Goal: Use online tool/utility: Utilize a website feature to perform a specific function

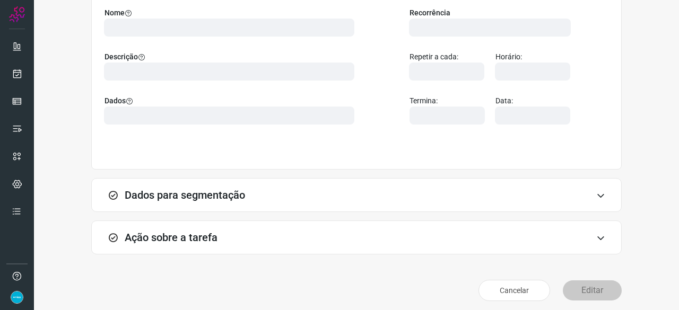
scroll to position [119, 0]
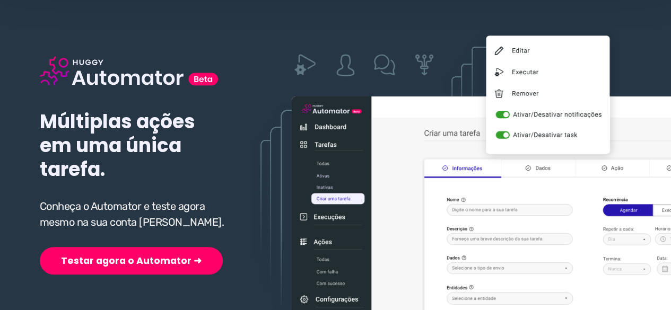
scroll to position [159, 0]
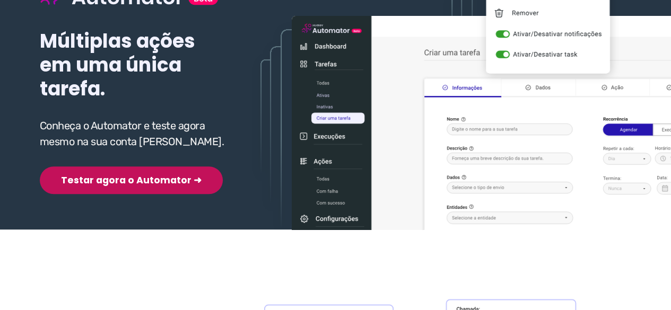
click at [114, 181] on button "Testar agora o Automator ➜" at bounding box center [131, 181] width 183 height 28
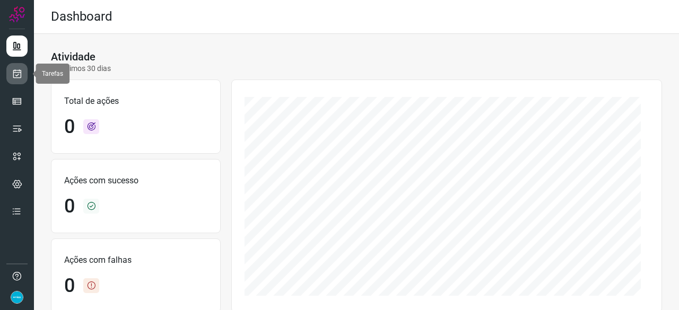
click at [18, 76] on icon at bounding box center [17, 73] width 11 height 11
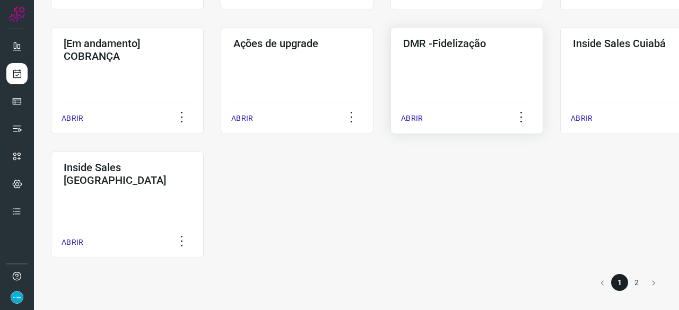
click at [419, 118] on p "ABRIR" at bounding box center [412, 118] width 22 height 11
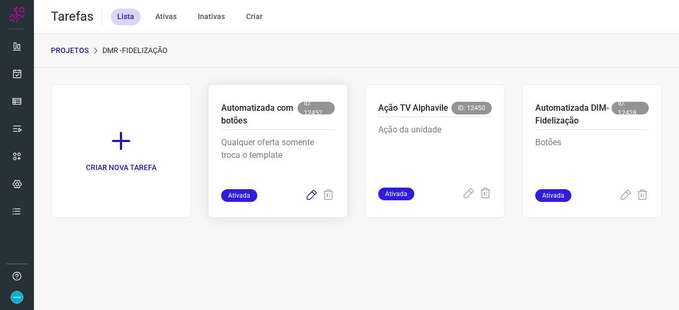
click at [312, 195] on icon at bounding box center [311, 195] width 13 height 13
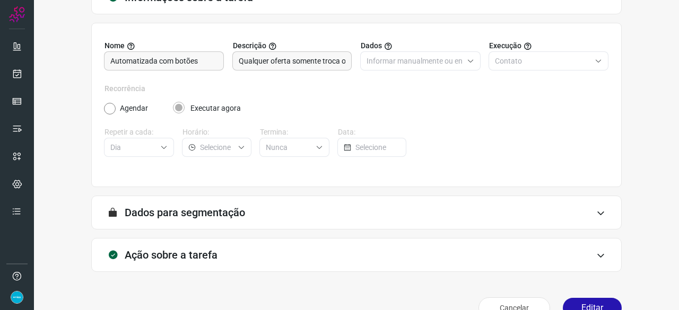
scroll to position [103, 0]
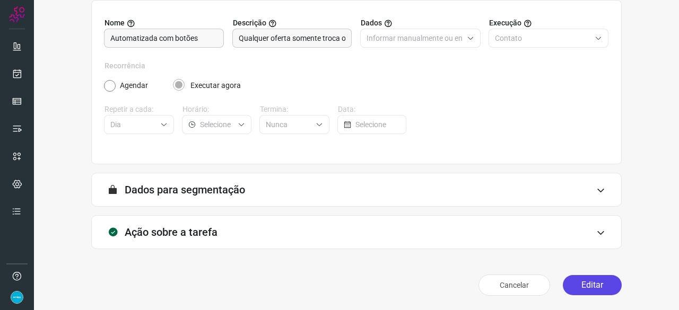
click at [585, 288] on button "Editar" at bounding box center [592, 285] width 59 height 20
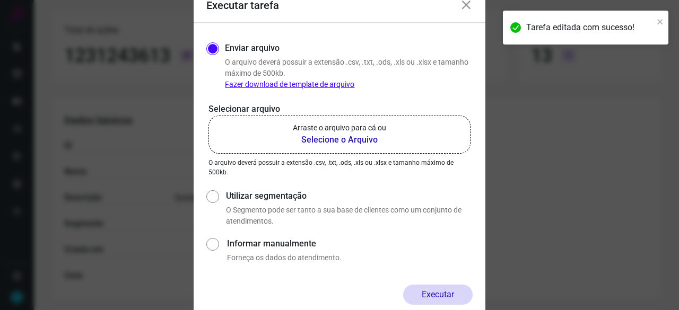
click at [349, 136] on b "Selecione o Arquivo" at bounding box center [339, 140] width 93 height 13
click at [0, 0] on input "Arraste o arquivo para cá ou Selecione o Arquivo" at bounding box center [0, 0] width 0 height 0
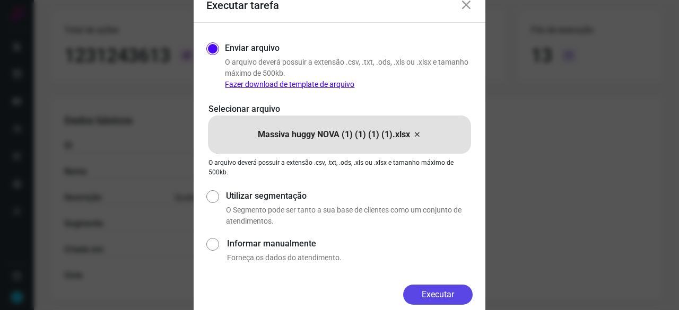
drag, startPoint x: 432, startPoint y: 288, endPoint x: 460, endPoint y: 309, distance: 35.1
click at [432, 288] on button "Executar" at bounding box center [438, 295] width 70 height 20
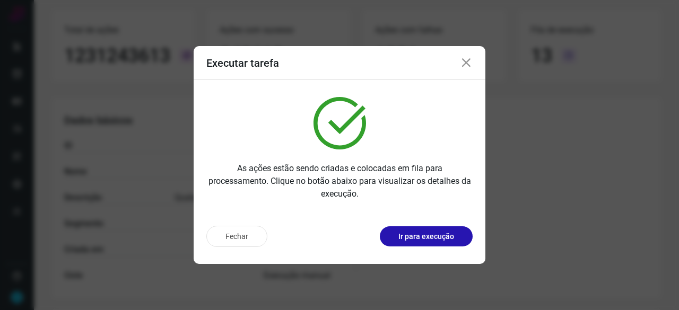
click at [409, 219] on div "Fechar Ir para execução" at bounding box center [340, 241] width 292 height 47
click at [419, 237] on p "Ir para execução" at bounding box center [427, 236] width 56 height 11
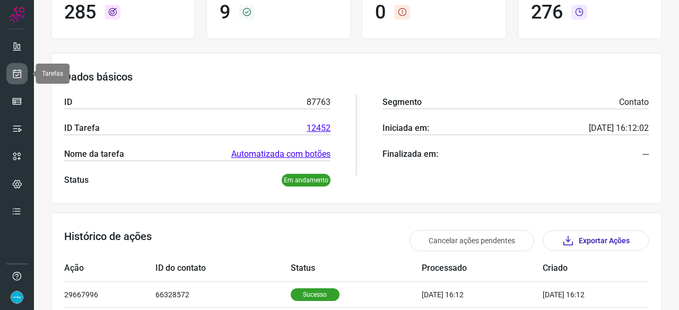
click at [19, 65] on link at bounding box center [16, 73] width 21 height 21
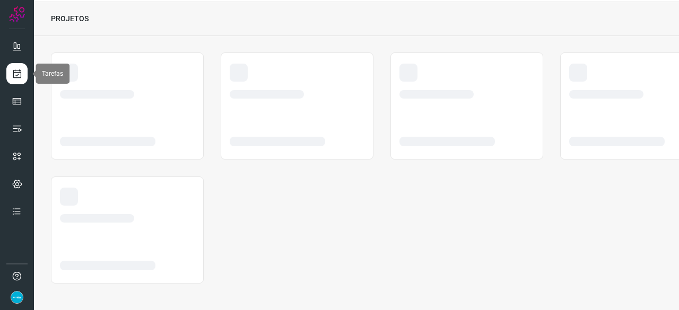
scroll to position [32, 0]
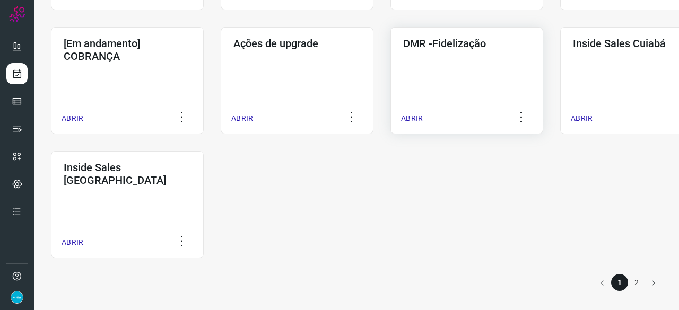
click at [413, 117] on p "ABRIR" at bounding box center [412, 118] width 22 height 11
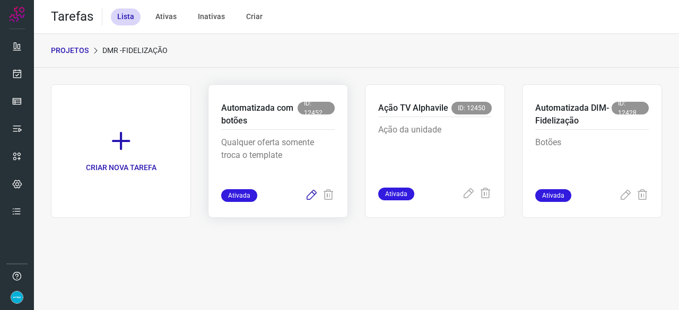
click at [310, 196] on icon at bounding box center [311, 195] width 13 height 13
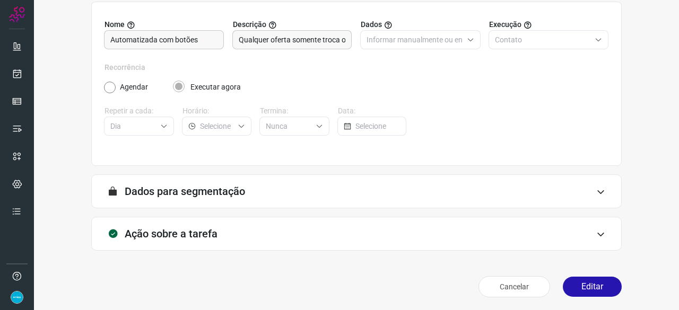
scroll to position [103, 0]
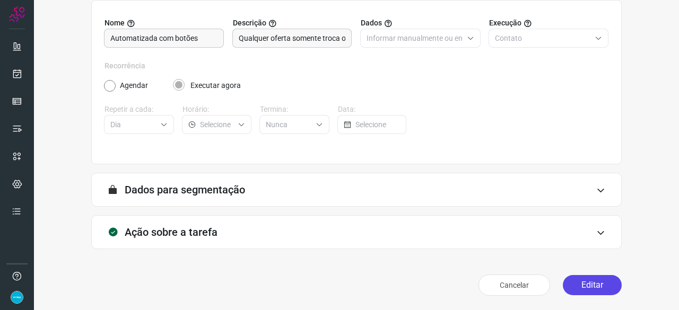
click at [578, 284] on button "Editar" at bounding box center [592, 285] width 59 height 20
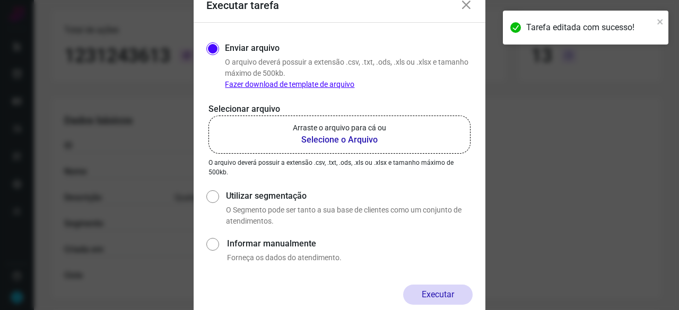
click at [341, 141] on b "Selecione o Arquivo" at bounding box center [339, 140] width 93 height 13
click at [0, 0] on input "Arraste o arquivo para cá ou Selecione o Arquivo" at bounding box center [0, 0] width 0 height 0
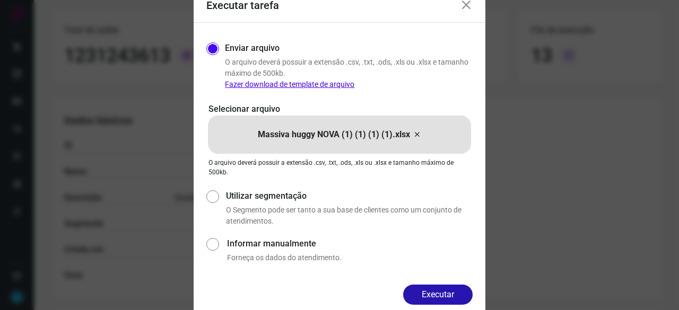
drag, startPoint x: 447, startPoint y: 298, endPoint x: 444, endPoint y: 265, distance: 33.1
click at [447, 297] on button "Executar" at bounding box center [438, 295] width 70 height 20
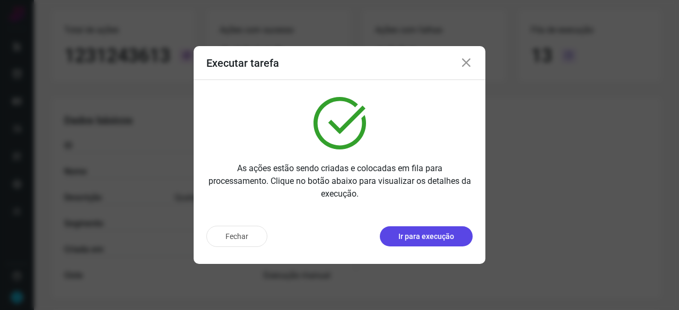
click at [438, 239] on p "Ir para execução" at bounding box center [427, 236] width 56 height 11
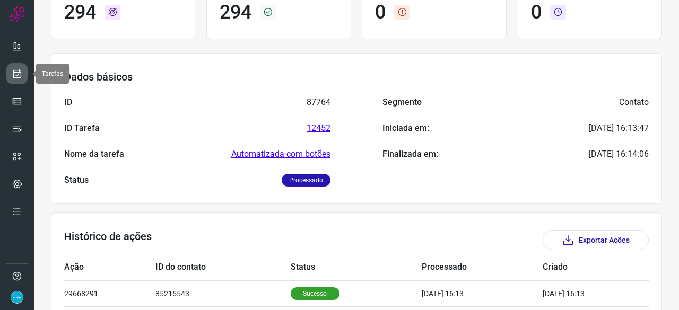
click at [15, 71] on icon at bounding box center [17, 73] width 11 height 11
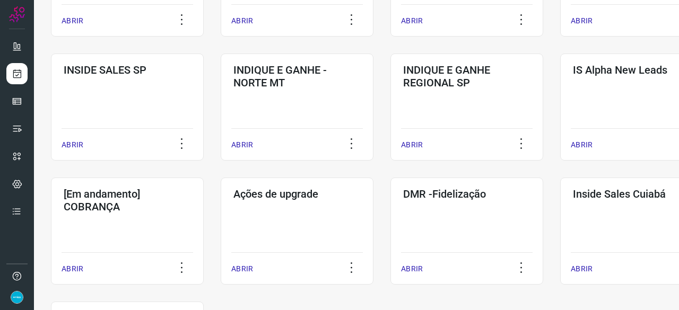
scroll to position [554, 0]
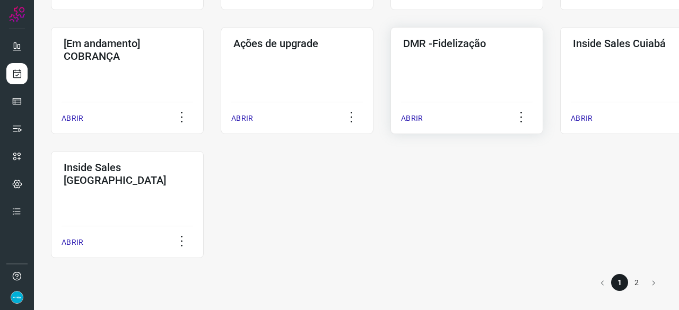
click at [411, 117] on p "ABRIR" at bounding box center [412, 118] width 22 height 11
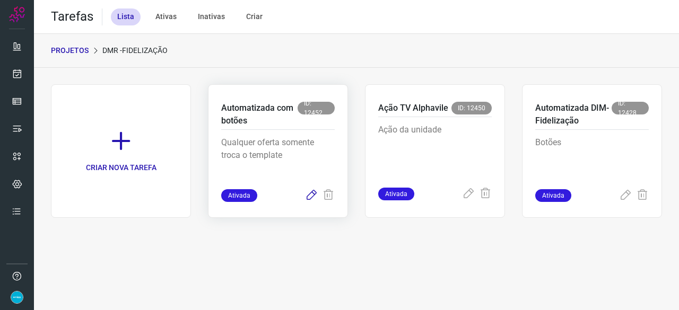
click at [310, 195] on icon at bounding box center [311, 195] width 13 height 13
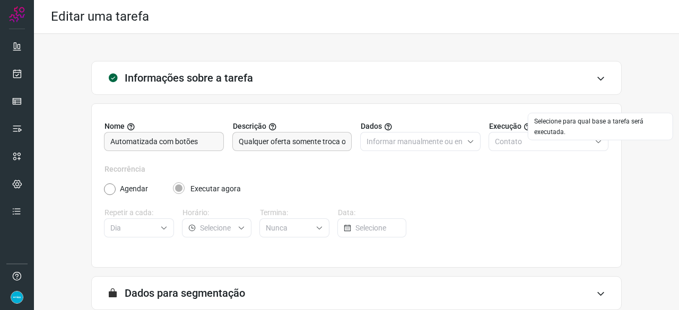
scroll to position [103, 0]
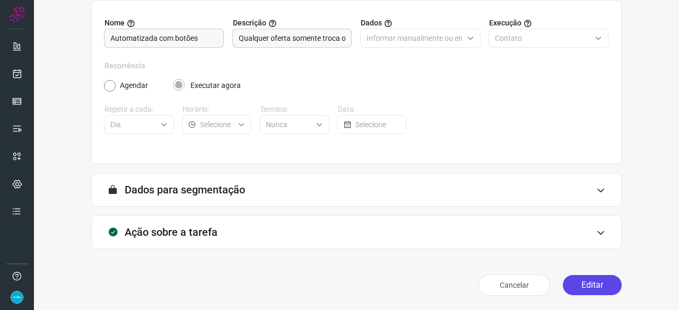
click at [591, 284] on button "Editar" at bounding box center [592, 285] width 59 height 20
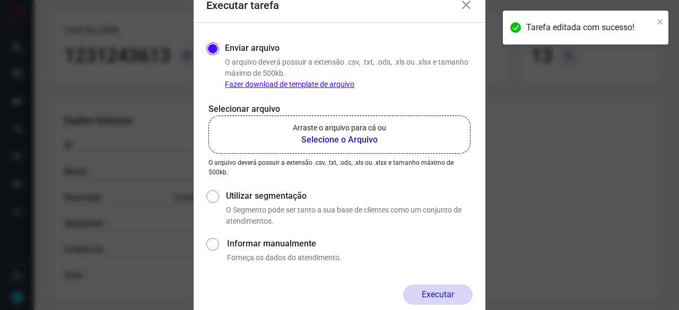
click at [320, 142] on b "Selecione o Arquivo" at bounding box center [339, 140] width 93 height 13
click at [0, 0] on input "Arraste o arquivo para cá ou Selecione o Arquivo" at bounding box center [0, 0] width 0 height 0
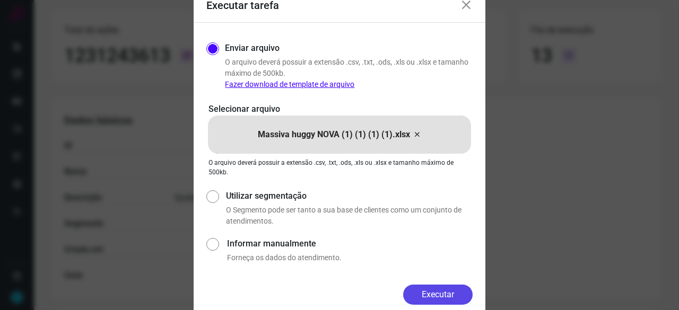
click at [434, 298] on button "Executar" at bounding box center [438, 295] width 70 height 20
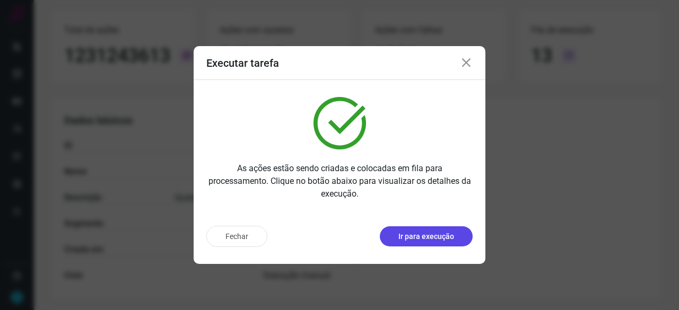
click at [421, 236] on p "Ir para execução" at bounding box center [427, 236] width 56 height 11
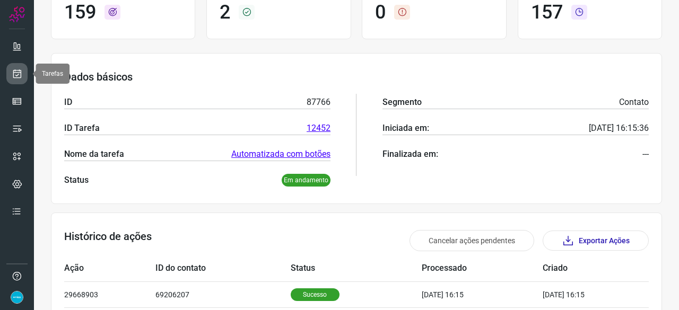
click at [17, 72] on icon at bounding box center [17, 73] width 11 height 11
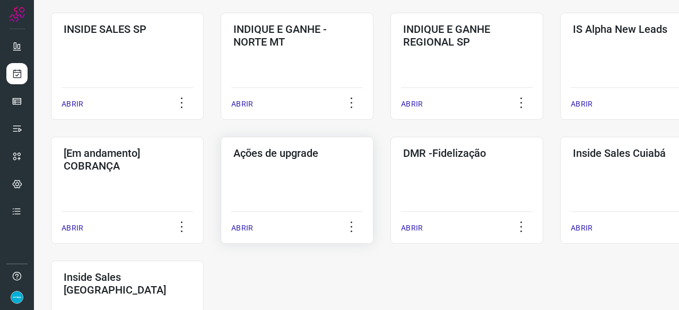
scroll to position [456, 0]
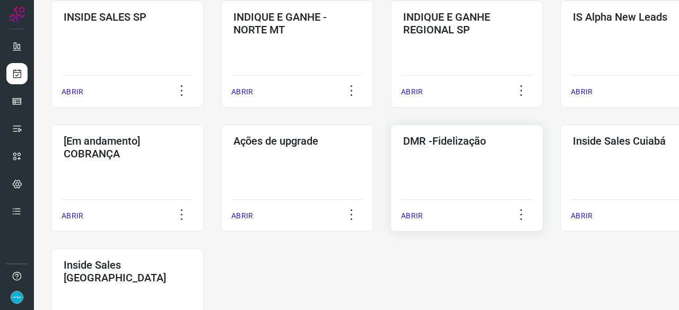
click at [413, 213] on p "ABRIR" at bounding box center [412, 216] width 22 height 11
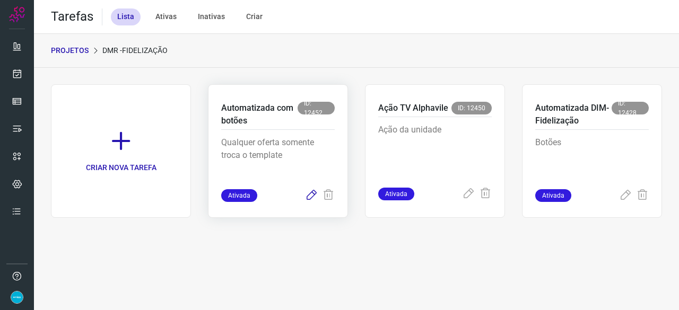
click at [311, 192] on icon at bounding box center [311, 195] width 13 height 13
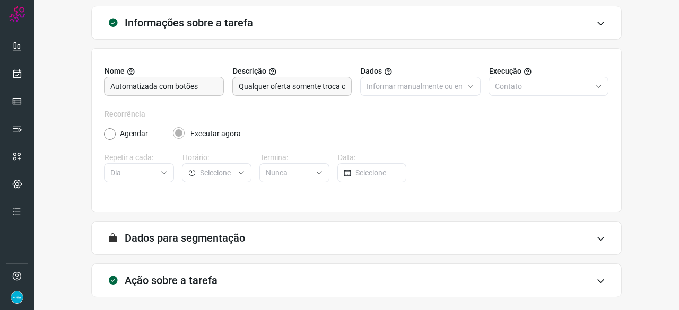
scroll to position [103, 0]
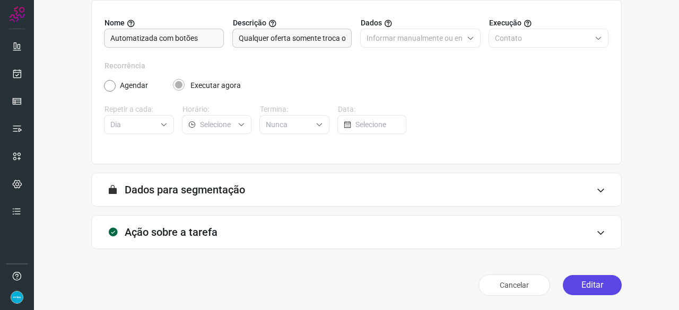
click at [587, 287] on button "Editar" at bounding box center [592, 285] width 59 height 20
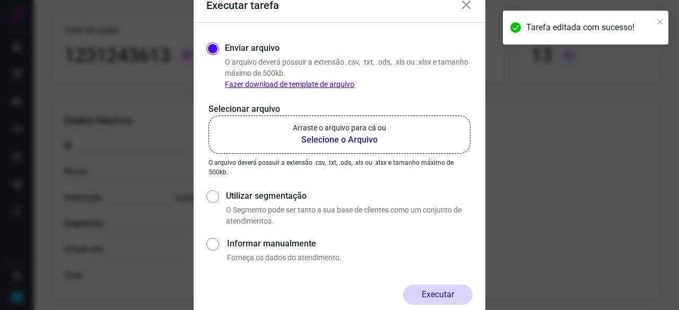
click at [342, 141] on b "Selecione o Arquivo" at bounding box center [339, 140] width 93 height 13
click at [0, 0] on input "Arraste o arquivo para cá ou Selecione o Arquivo" at bounding box center [0, 0] width 0 height 0
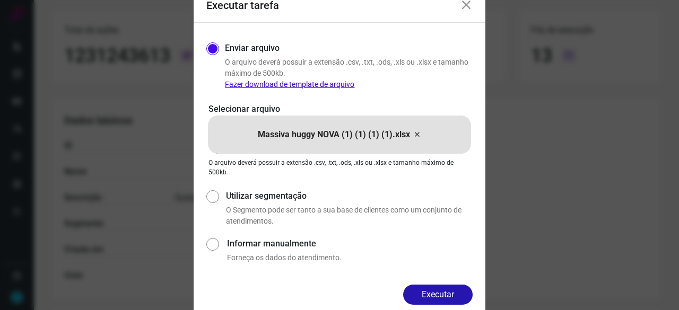
click at [438, 304] on button "Executar" at bounding box center [438, 295] width 70 height 20
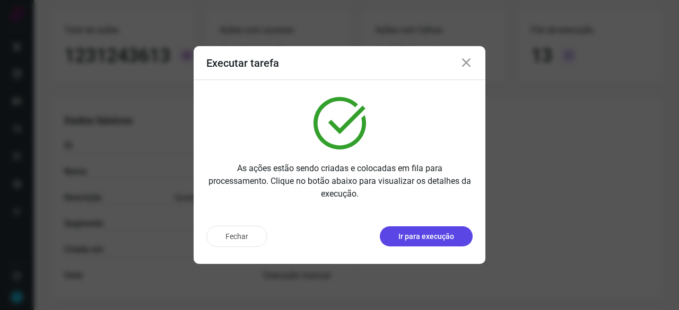
click at [423, 235] on p "Ir para execução" at bounding box center [427, 236] width 56 height 11
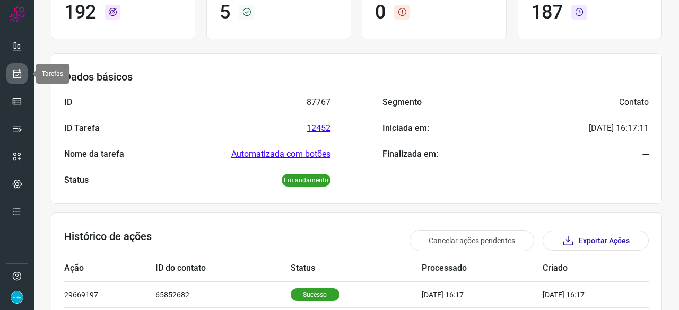
click at [16, 72] on icon at bounding box center [17, 73] width 11 height 11
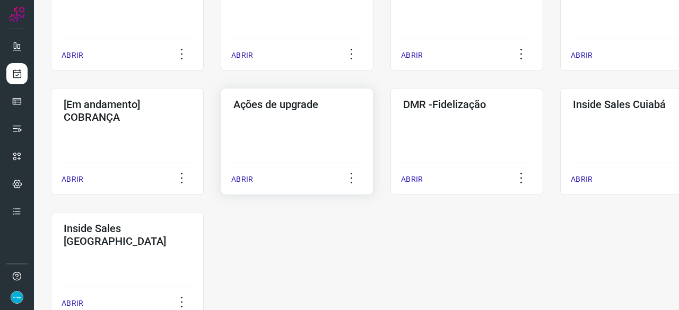
scroll to position [509, 0]
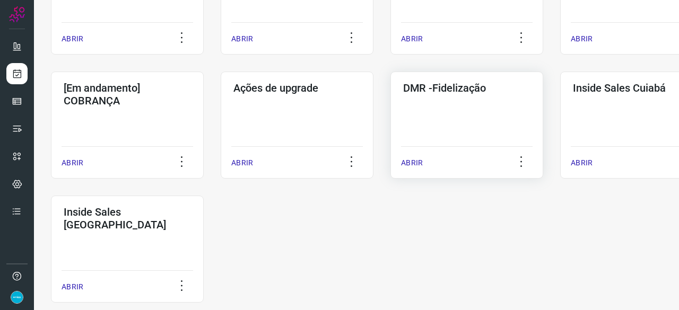
click at [412, 159] on p "ABRIR" at bounding box center [412, 163] width 22 height 11
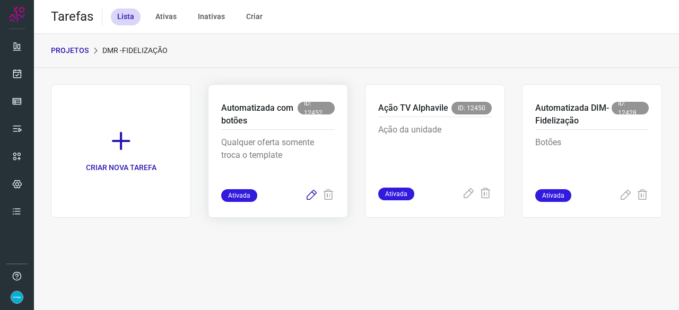
click at [312, 197] on icon at bounding box center [311, 195] width 13 height 13
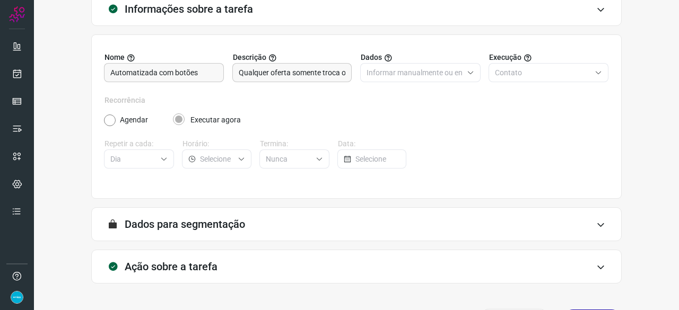
scroll to position [103, 0]
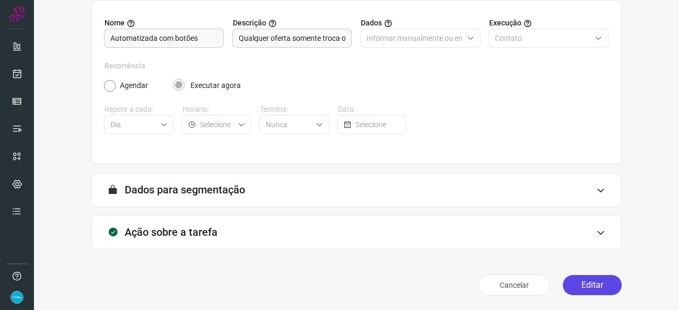
click at [575, 281] on button "Editar" at bounding box center [592, 285] width 59 height 20
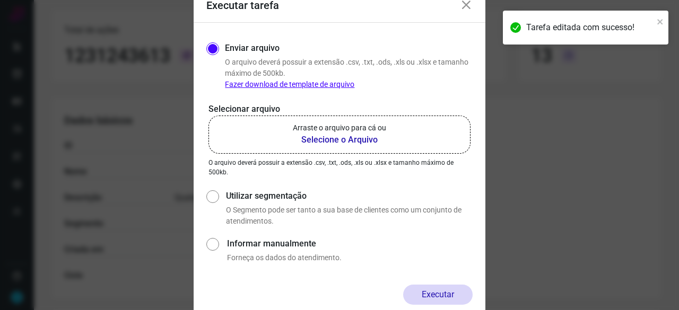
click at [321, 138] on b "Selecione o Arquivo" at bounding box center [339, 140] width 93 height 13
click at [0, 0] on input "Arraste o arquivo para cá ou Selecione o Arquivo" at bounding box center [0, 0] width 0 height 0
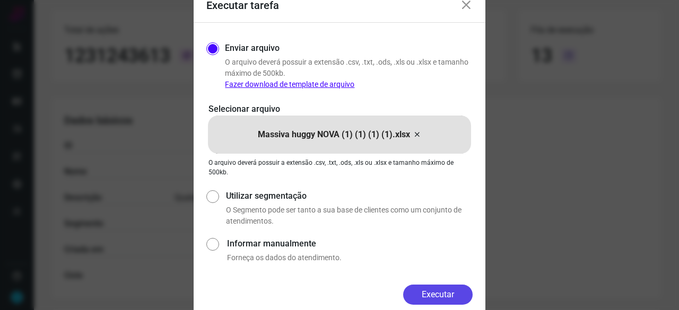
click at [451, 288] on button "Executar" at bounding box center [438, 295] width 70 height 20
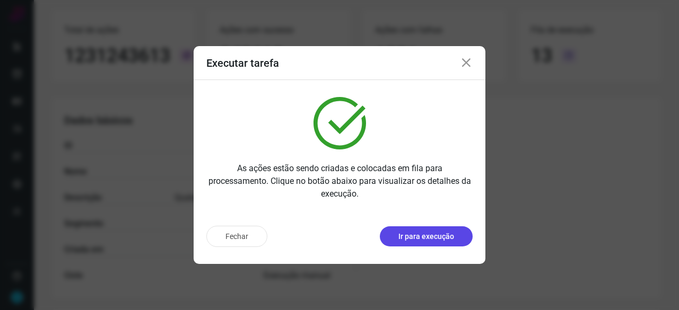
click at [419, 235] on p "Ir para execução" at bounding box center [427, 236] width 56 height 11
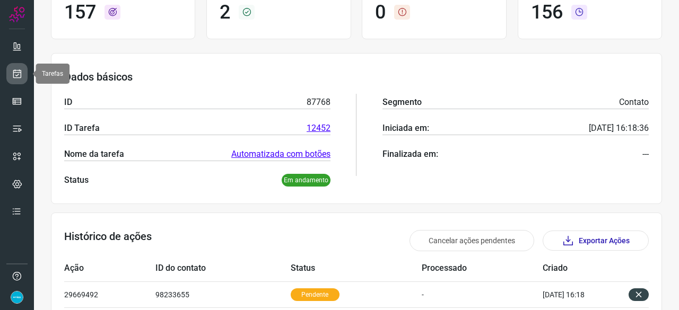
click at [24, 73] on link at bounding box center [16, 73] width 21 height 21
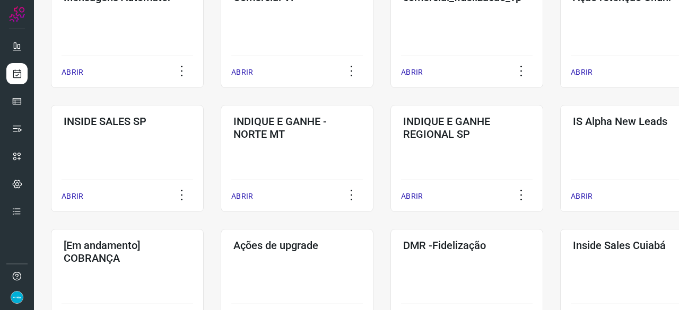
scroll to position [403, 0]
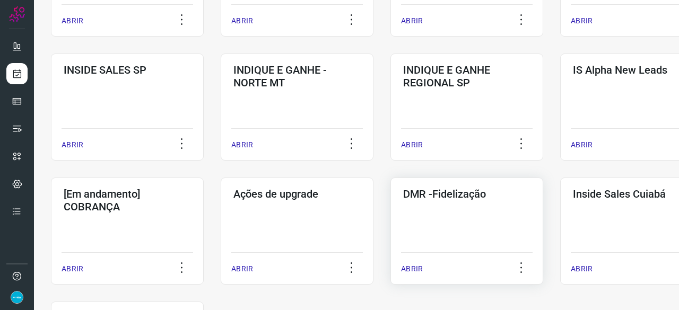
click at [414, 266] on p "ABRIR" at bounding box center [412, 269] width 22 height 11
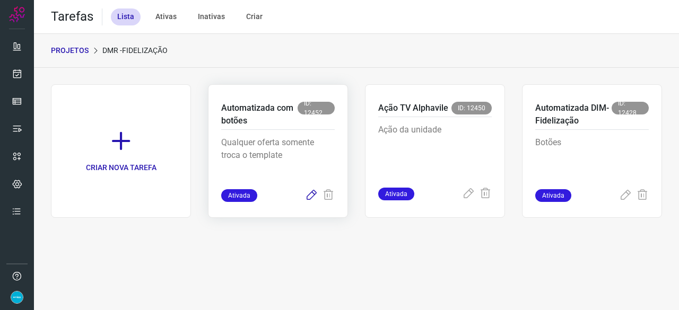
click at [309, 196] on icon at bounding box center [311, 195] width 13 height 13
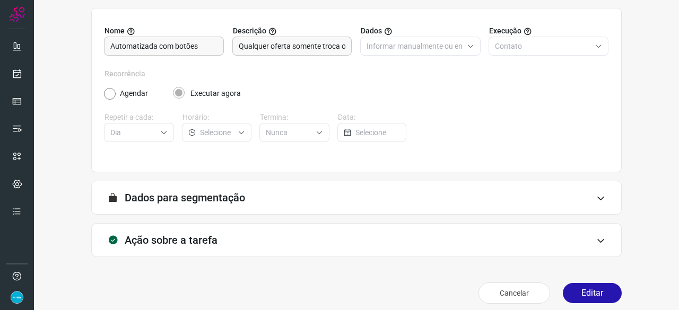
scroll to position [103, 0]
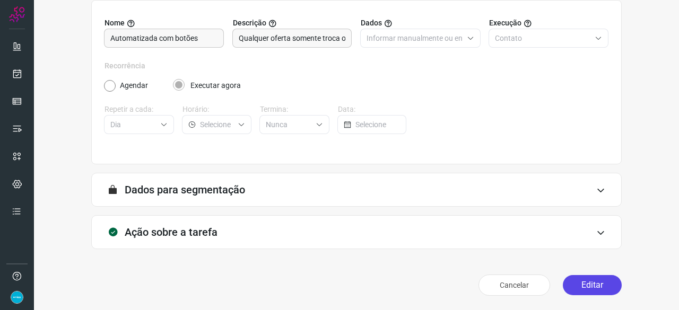
click at [581, 286] on button "Editar" at bounding box center [592, 285] width 59 height 20
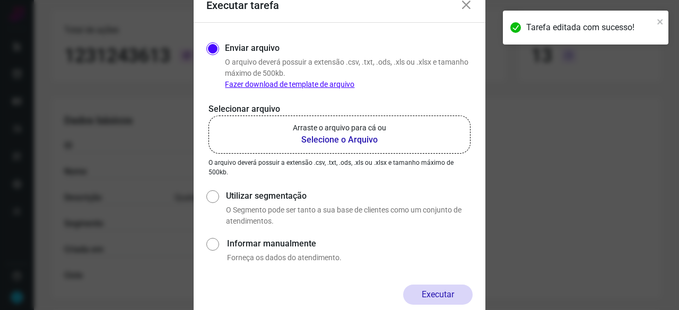
click at [335, 140] on b "Selecione o Arquivo" at bounding box center [339, 140] width 93 height 13
click at [0, 0] on input "Arraste o arquivo para cá ou Selecione o Arquivo" at bounding box center [0, 0] width 0 height 0
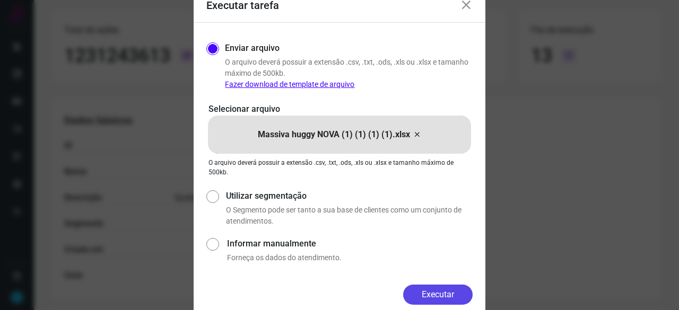
click at [431, 296] on button "Executar" at bounding box center [438, 295] width 70 height 20
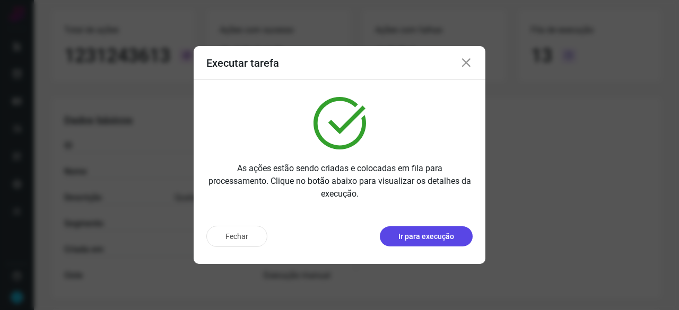
click at [431, 239] on p "Ir para execução" at bounding box center [427, 236] width 56 height 11
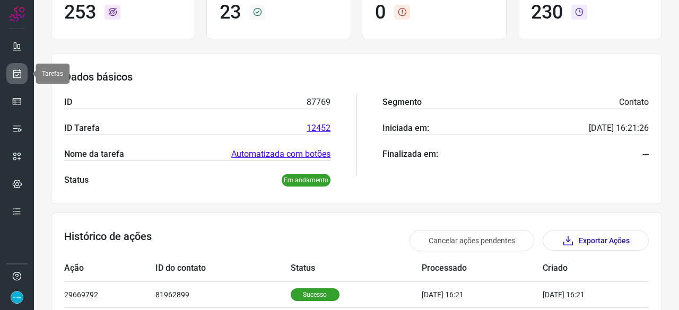
click at [20, 71] on icon at bounding box center [17, 73] width 11 height 11
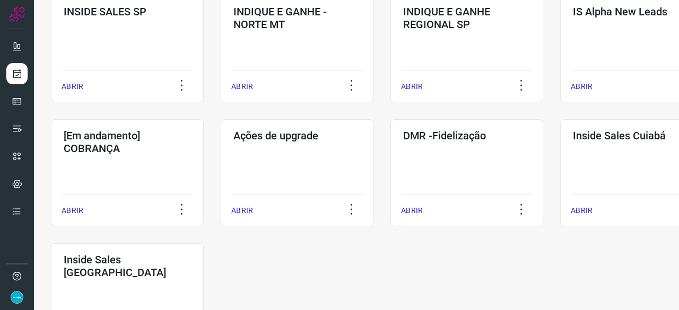
scroll to position [509, 0]
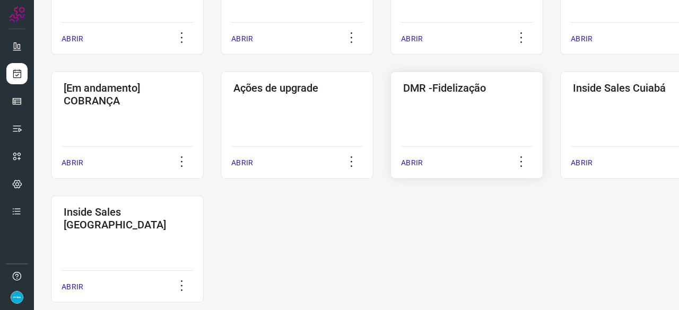
click at [411, 162] on p "ABRIR" at bounding box center [412, 163] width 22 height 11
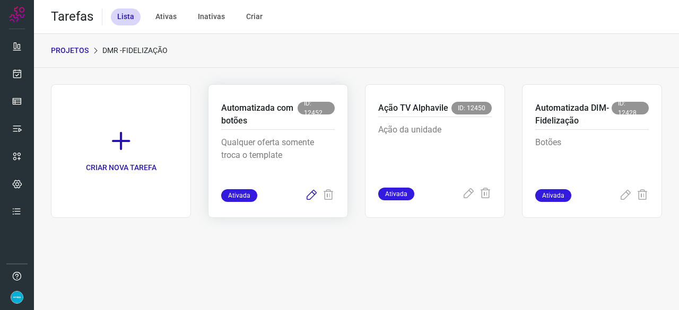
click at [315, 192] on icon at bounding box center [311, 195] width 13 height 13
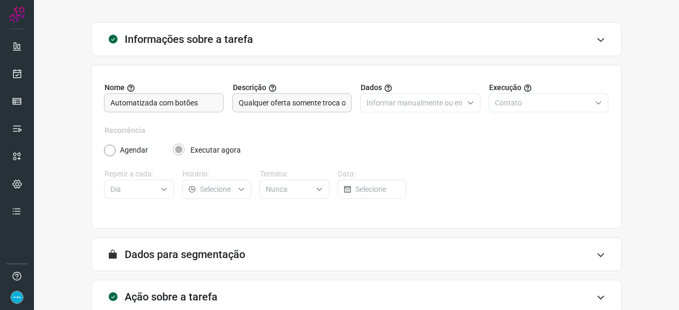
scroll to position [103, 0]
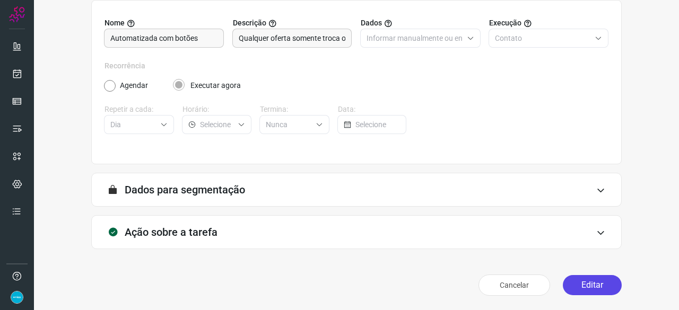
click at [584, 293] on button "Editar" at bounding box center [592, 285] width 59 height 20
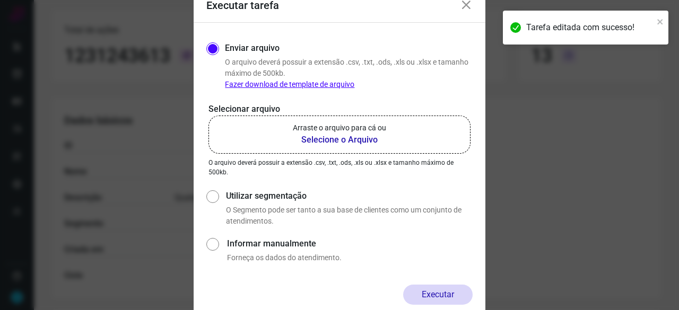
click at [340, 141] on b "Selecione o Arquivo" at bounding box center [339, 140] width 93 height 13
click at [0, 0] on input "Arraste o arquivo para cá ou Selecione o Arquivo" at bounding box center [0, 0] width 0 height 0
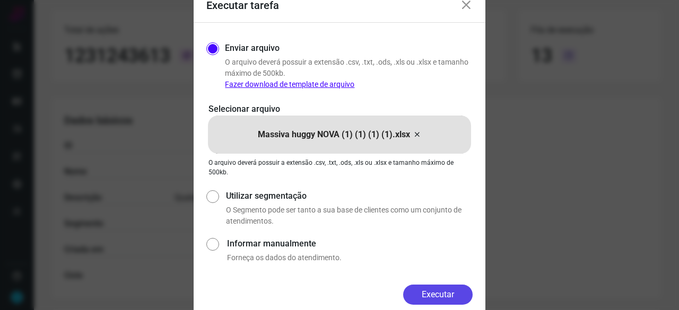
click at [440, 291] on button "Executar" at bounding box center [438, 295] width 70 height 20
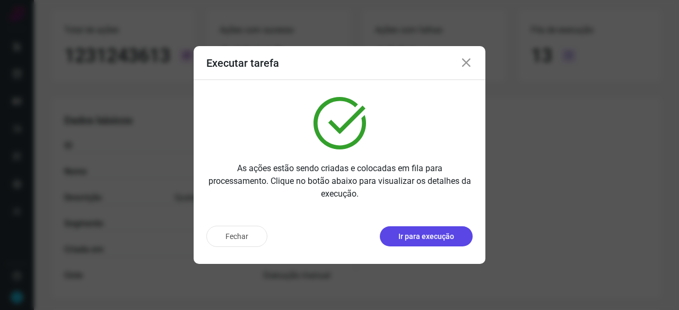
click at [445, 237] on p "Ir para execução" at bounding box center [427, 236] width 56 height 11
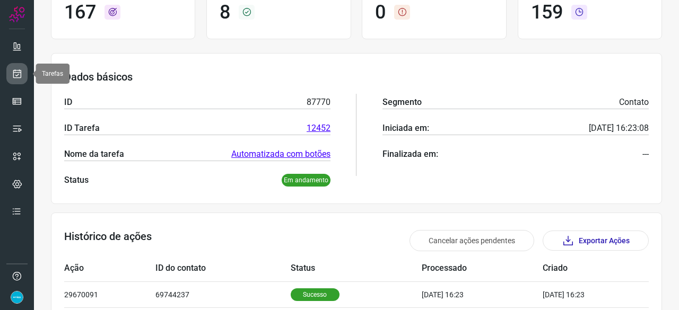
click at [23, 68] on link at bounding box center [16, 73] width 21 height 21
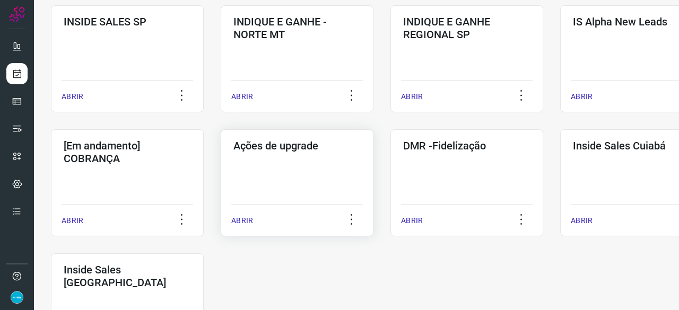
scroll to position [509, 0]
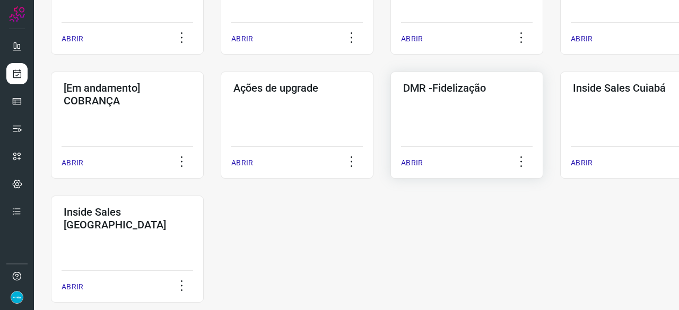
click at [411, 164] on p "ABRIR" at bounding box center [412, 163] width 22 height 11
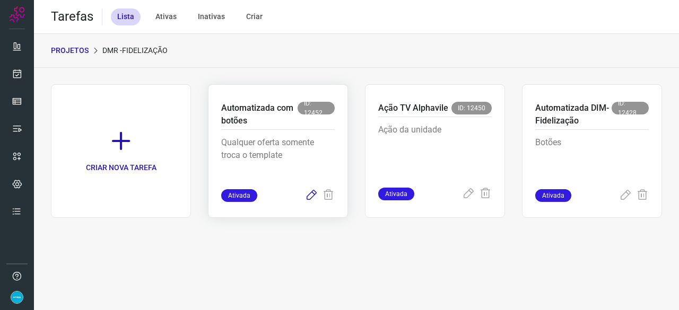
click at [311, 194] on icon at bounding box center [311, 195] width 13 height 13
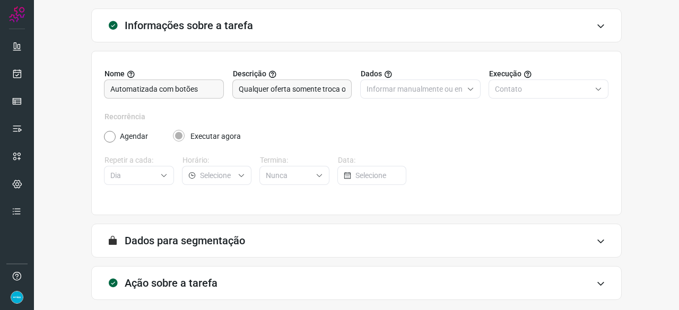
scroll to position [103, 0]
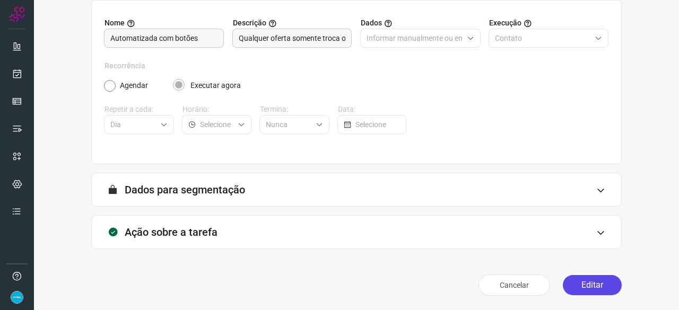
click at [600, 279] on button "Editar" at bounding box center [592, 285] width 59 height 20
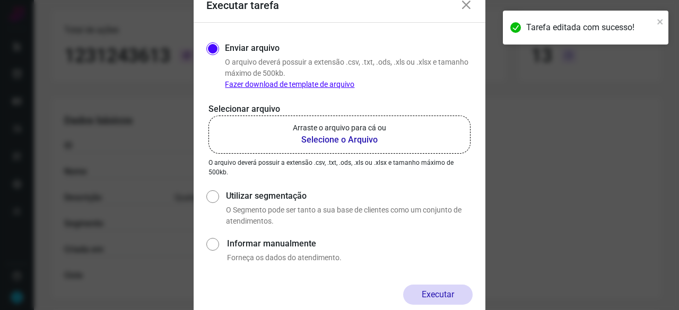
click at [313, 140] on b "Selecione o Arquivo" at bounding box center [339, 140] width 93 height 13
click at [0, 0] on input "Arraste o arquivo para cá ou Selecione o Arquivo" at bounding box center [0, 0] width 0 height 0
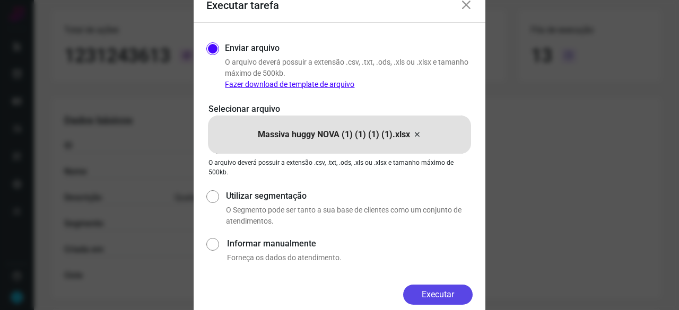
click at [446, 292] on button "Executar" at bounding box center [438, 295] width 70 height 20
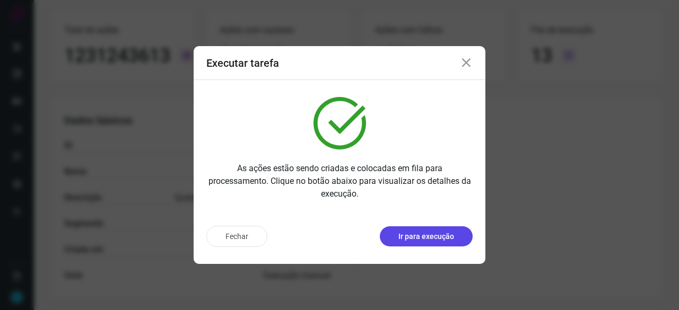
click at [431, 234] on p "Ir para execução" at bounding box center [427, 236] width 56 height 11
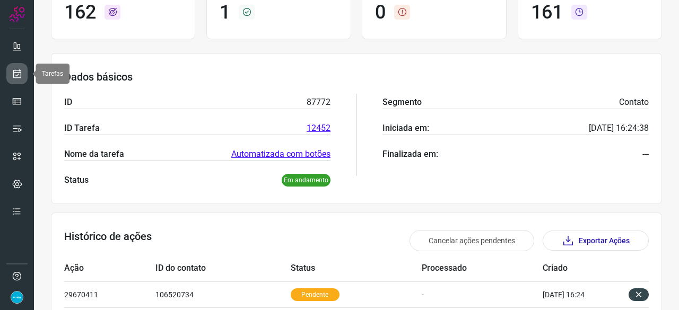
click at [17, 73] on icon at bounding box center [17, 73] width 11 height 11
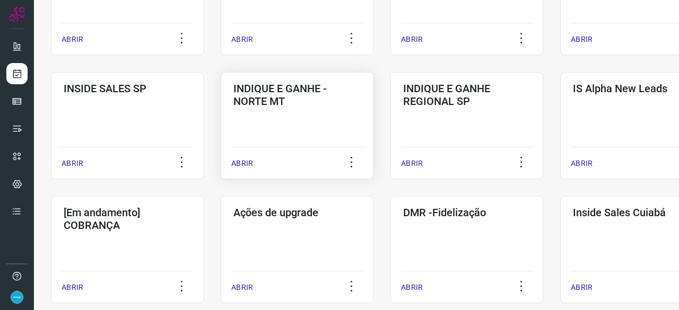
scroll to position [403, 0]
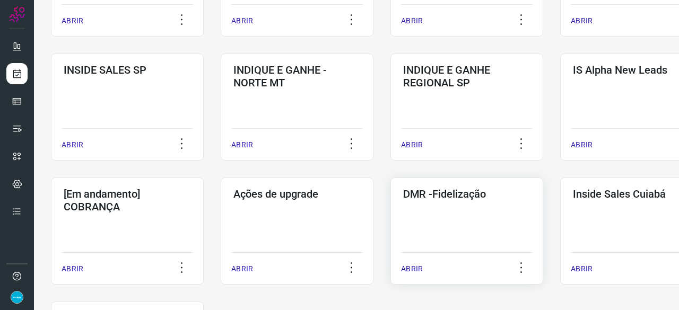
click at [409, 267] on p "ABRIR" at bounding box center [412, 269] width 22 height 11
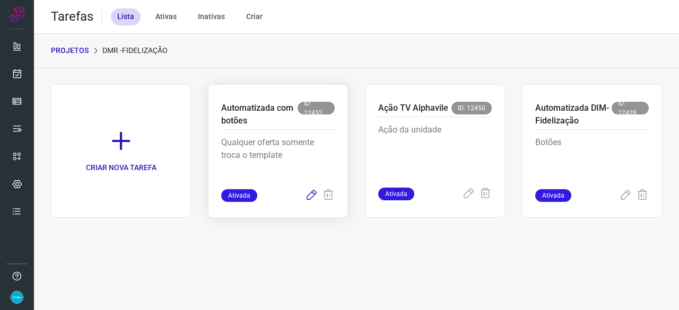
click at [310, 194] on icon at bounding box center [311, 195] width 13 height 13
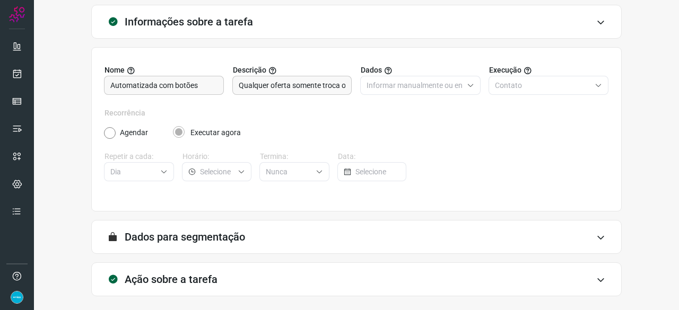
scroll to position [103, 0]
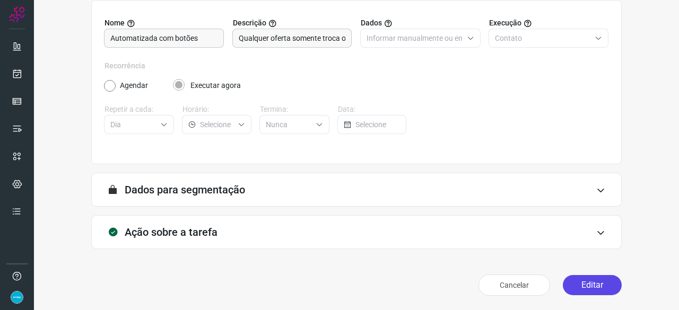
click at [577, 291] on button "Editar" at bounding box center [592, 285] width 59 height 20
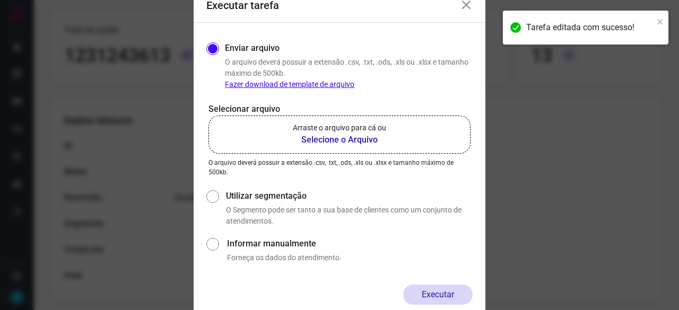
click at [324, 140] on b "Selecione o Arquivo" at bounding box center [339, 140] width 93 height 13
click at [0, 0] on input "Arraste o arquivo para cá ou Selecione o Arquivo" at bounding box center [0, 0] width 0 height 0
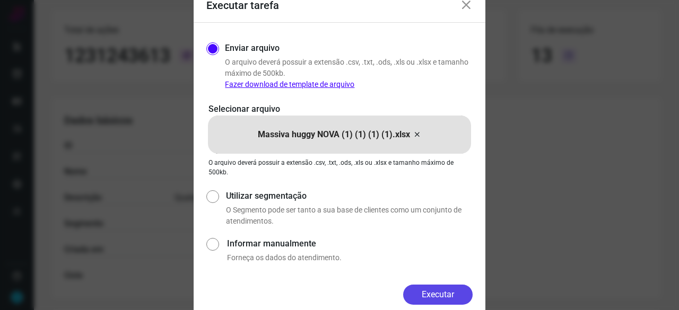
click at [445, 292] on button "Executar" at bounding box center [438, 295] width 70 height 20
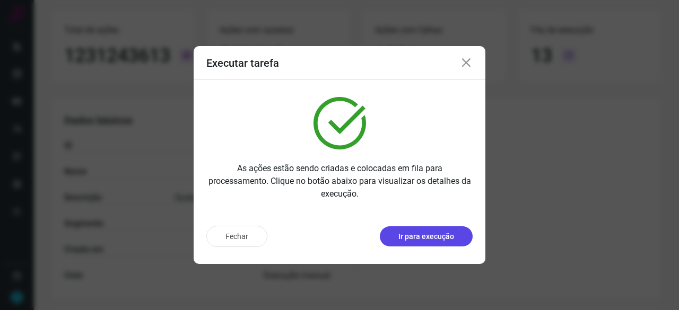
click at [419, 235] on p "Ir para execução" at bounding box center [427, 236] width 56 height 11
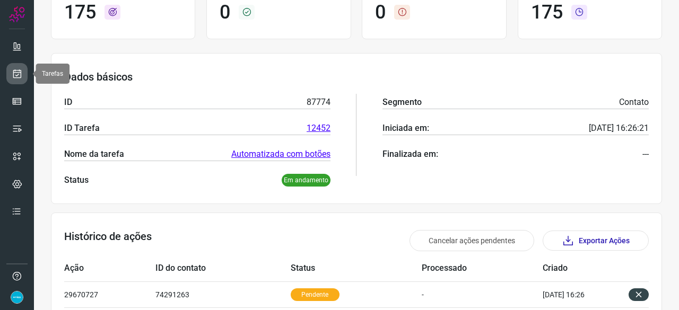
click at [19, 74] on icon at bounding box center [17, 73] width 11 height 11
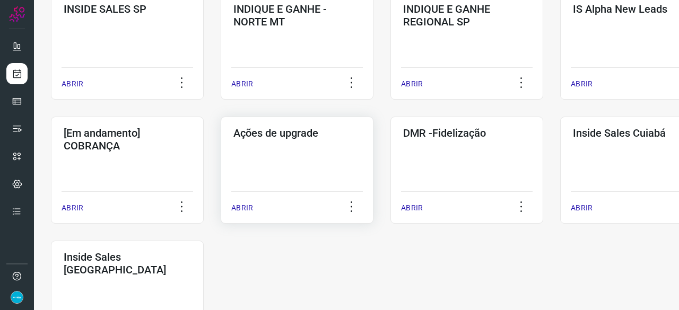
scroll to position [509, 0]
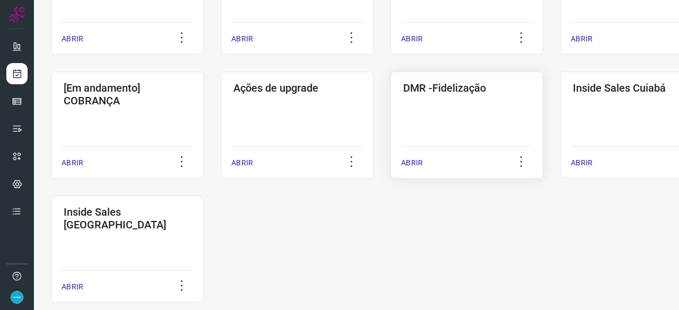
click at [407, 165] on p "ABRIR" at bounding box center [412, 163] width 22 height 11
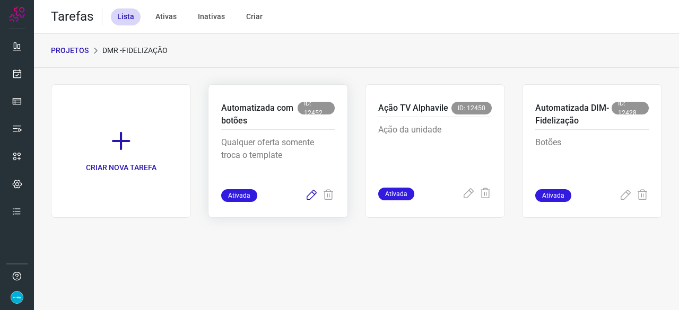
click at [315, 193] on icon at bounding box center [311, 195] width 13 height 13
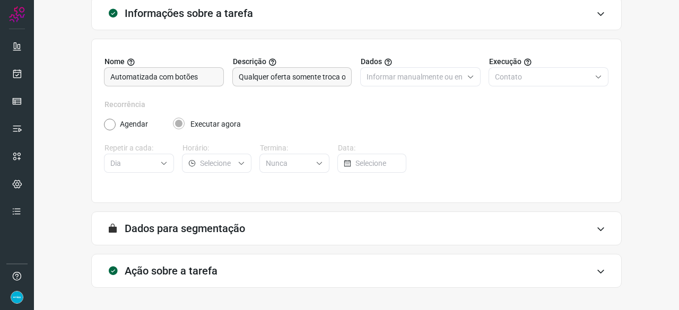
scroll to position [103, 0]
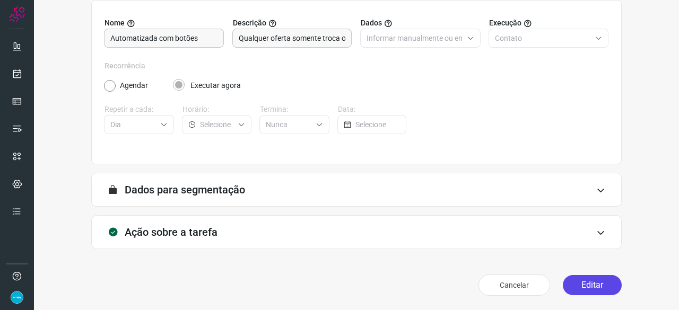
click at [575, 282] on button "Editar" at bounding box center [592, 285] width 59 height 20
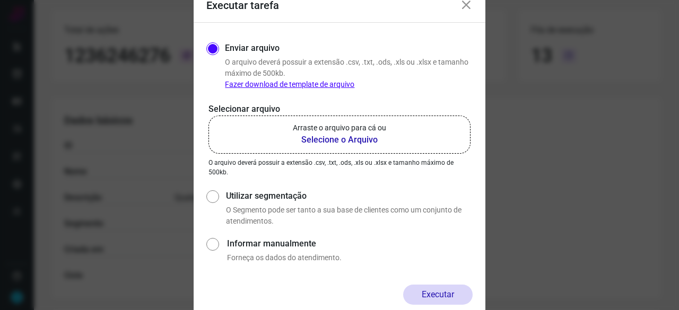
click at [333, 139] on b "Selecione o Arquivo" at bounding box center [339, 140] width 93 height 13
click at [0, 0] on input "Arraste o arquivo para cá ou Selecione o Arquivo" at bounding box center [0, 0] width 0 height 0
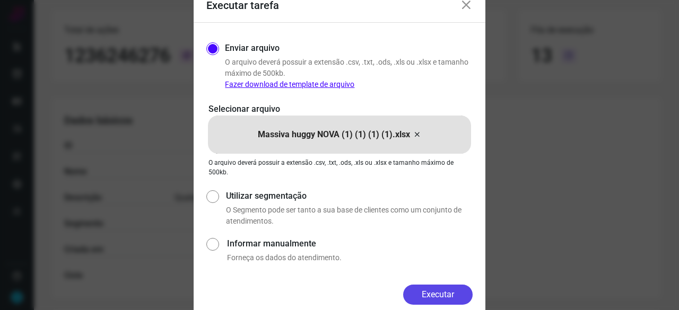
click at [436, 291] on button "Executar" at bounding box center [438, 295] width 70 height 20
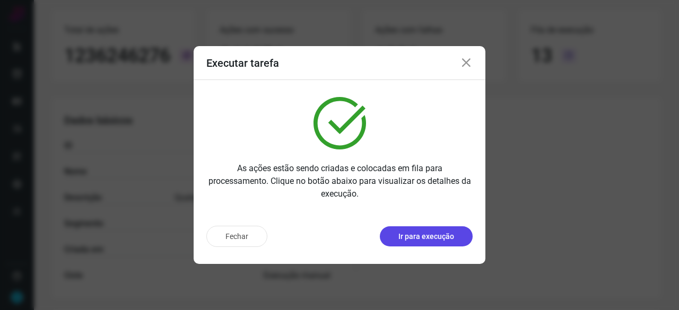
click at [428, 240] on p "Ir para execução" at bounding box center [427, 236] width 56 height 11
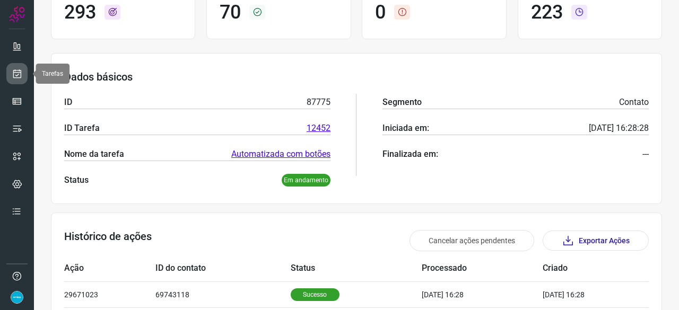
click at [16, 71] on icon at bounding box center [17, 73] width 11 height 11
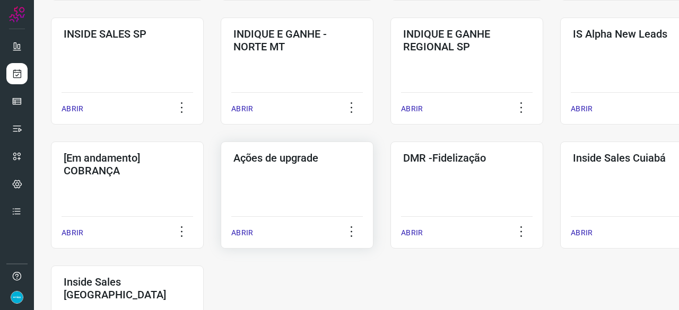
scroll to position [509, 0]
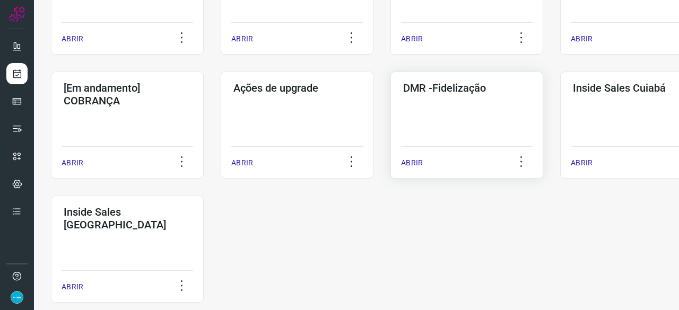
click at [410, 165] on p "ABRIR" at bounding box center [412, 163] width 22 height 11
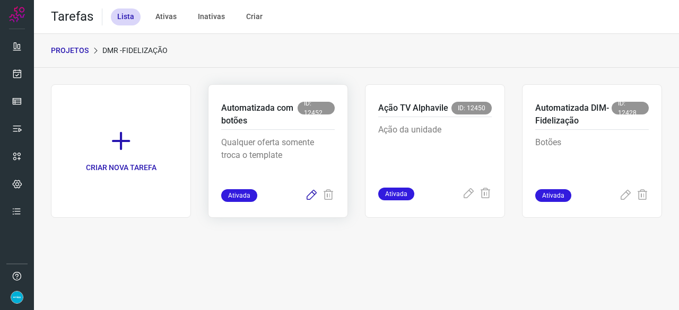
click at [312, 196] on icon at bounding box center [311, 195] width 13 height 13
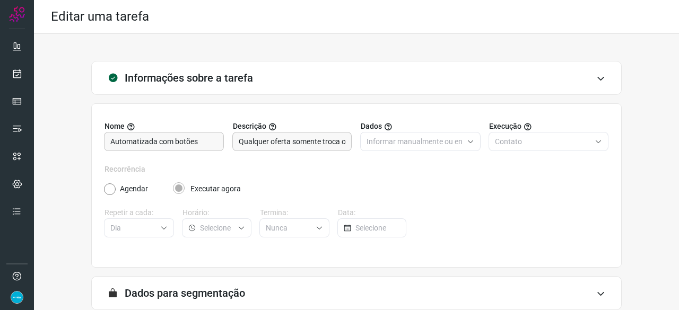
scroll to position [103, 0]
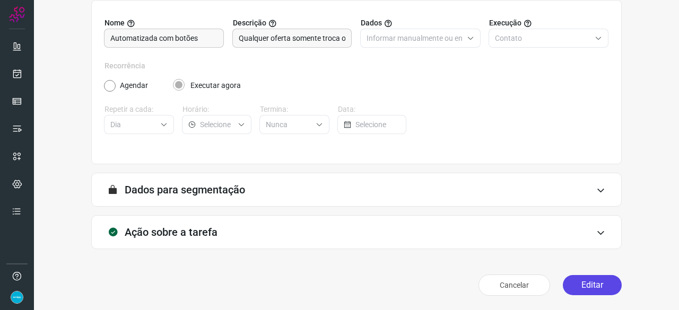
click at [582, 289] on button "Editar" at bounding box center [592, 285] width 59 height 20
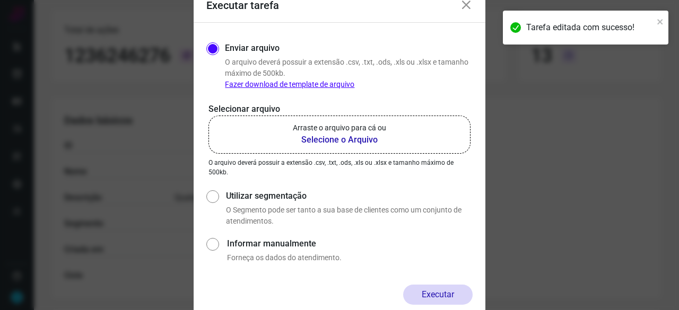
click at [312, 141] on b "Selecione o Arquivo" at bounding box center [339, 140] width 93 height 13
click at [0, 0] on input "Arraste o arquivo para cá ou Selecione o Arquivo" at bounding box center [0, 0] width 0 height 0
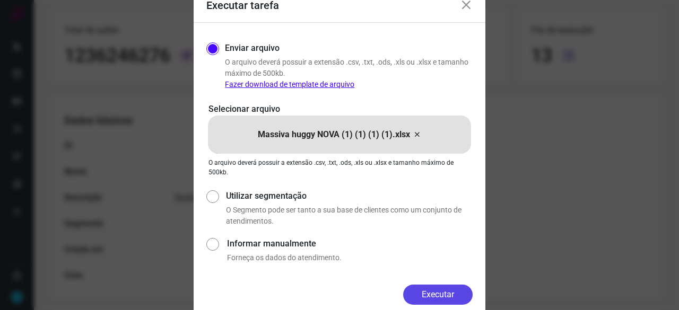
click at [450, 296] on button "Executar" at bounding box center [438, 295] width 70 height 20
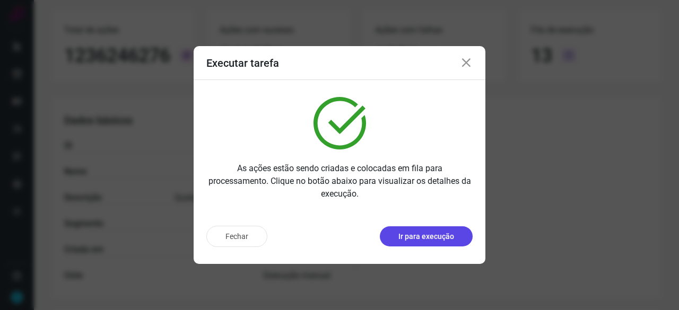
click at [422, 234] on p "Ir para execução" at bounding box center [427, 236] width 56 height 11
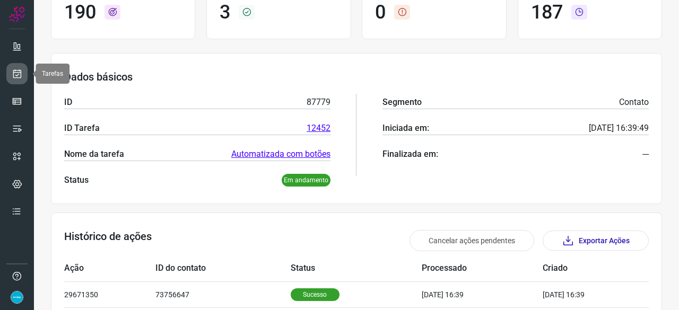
click at [14, 73] on icon at bounding box center [17, 73] width 11 height 11
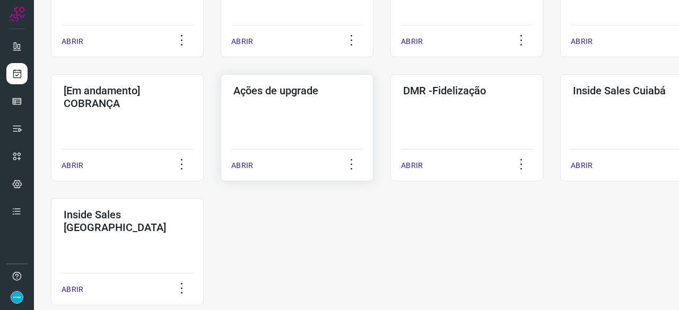
scroll to position [509, 0]
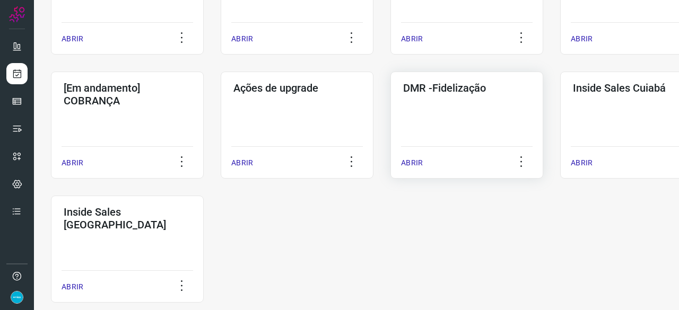
click at [415, 162] on p "ABRIR" at bounding box center [412, 163] width 22 height 11
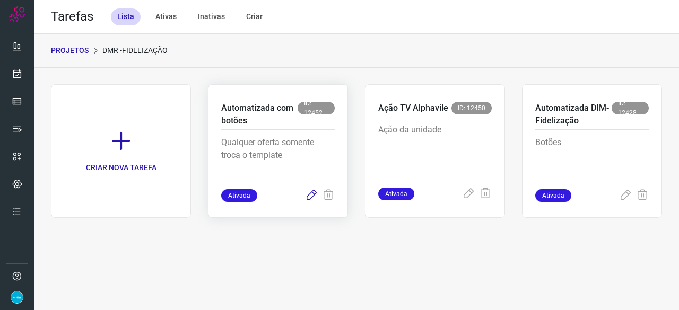
click at [312, 193] on icon at bounding box center [311, 195] width 13 height 13
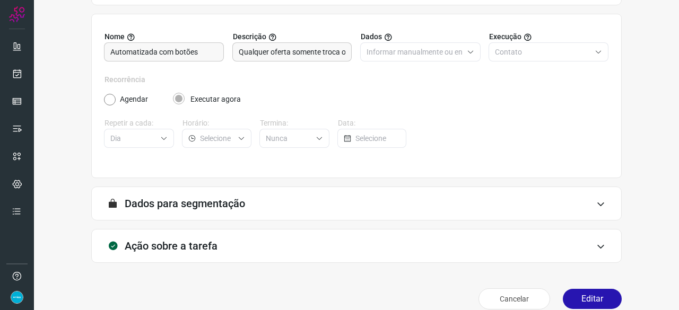
scroll to position [103, 0]
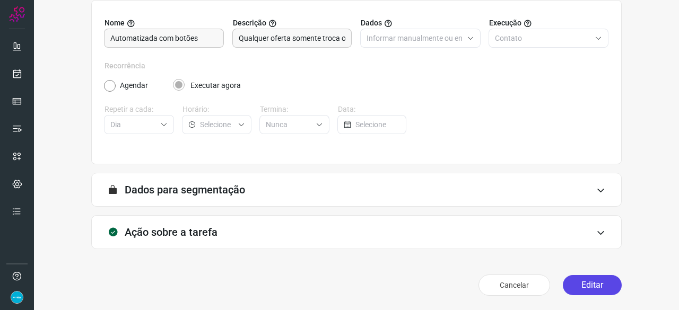
click at [566, 284] on button "Editar" at bounding box center [592, 285] width 59 height 20
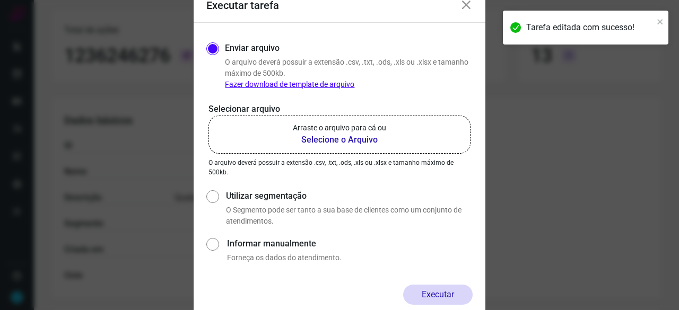
drag, startPoint x: 337, startPoint y: 140, endPoint x: 319, endPoint y: 141, distance: 18.6
click at [319, 141] on b "Selecione o Arquivo" at bounding box center [339, 140] width 93 height 13
click at [0, 0] on input "Arraste o arquivo para cá ou Selecione o Arquivo" at bounding box center [0, 0] width 0 height 0
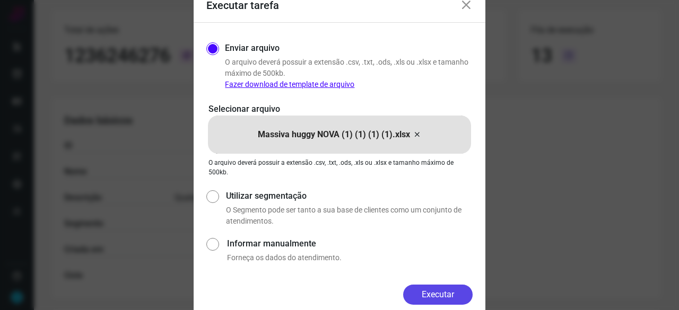
click at [440, 292] on button "Executar" at bounding box center [438, 295] width 70 height 20
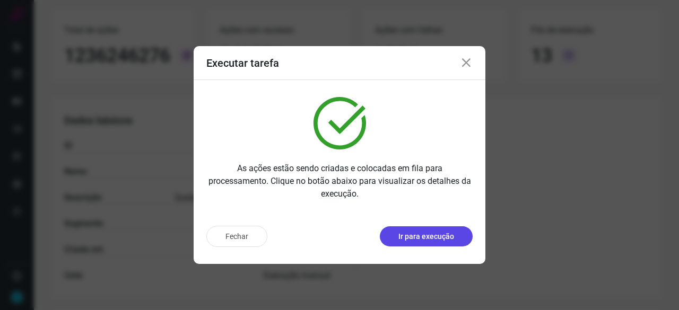
click at [445, 235] on p "Ir para execução" at bounding box center [427, 236] width 56 height 11
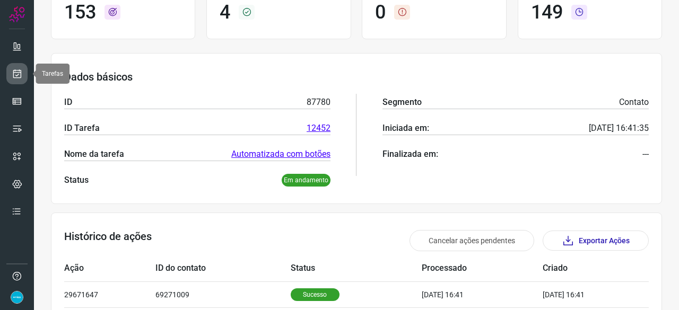
click at [15, 76] on icon at bounding box center [17, 73] width 11 height 11
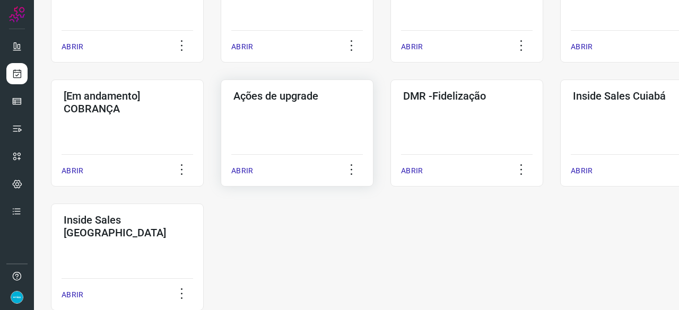
scroll to position [554, 0]
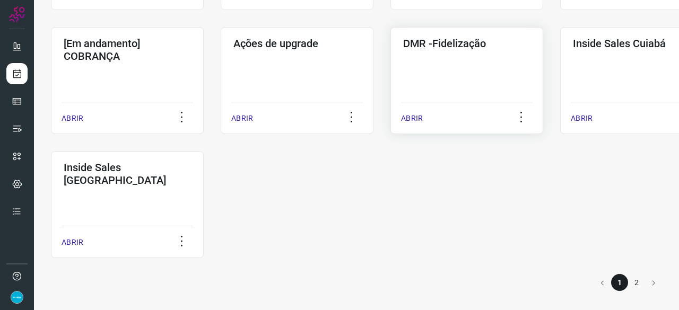
click at [411, 118] on p "ABRIR" at bounding box center [412, 118] width 22 height 11
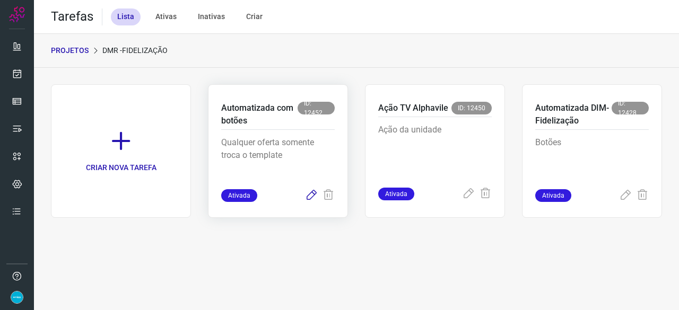
click at [313, 193] on icon at bounding box center [311, 195] width 13 height 13
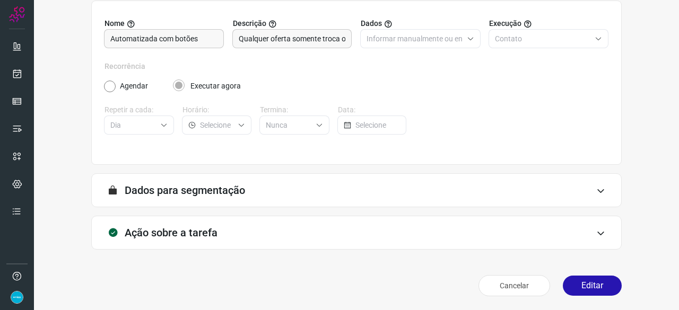
scroll to position [103, 0]
click at [587, 284] on button "Editar" at bounding box center [592, 285] width 59 height 20
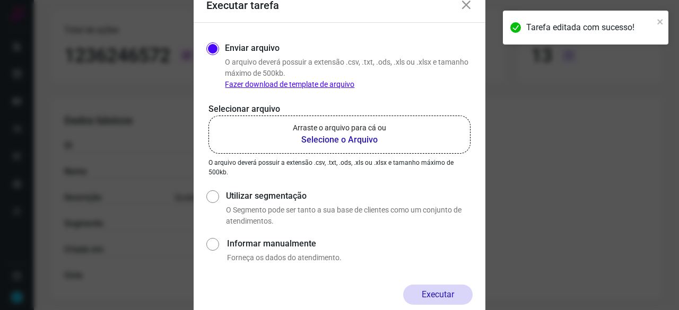
click at [325, 136] on b "Selecione o Arquivo" at bounding box center [339, 140] width 93 height 13
click at [0, 0] on input "Arraste o arquivo para cá ou Selecione o Arquivo" at bounding box center [0, 0] width 0 height 0
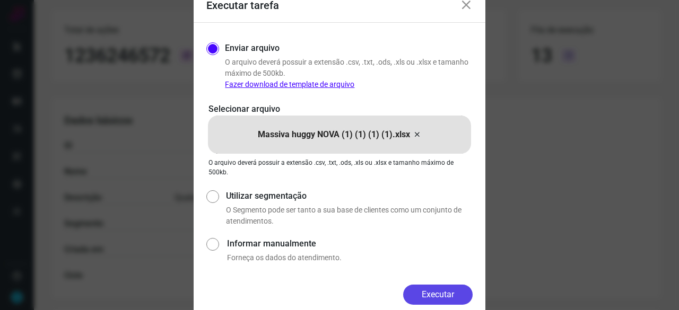
click at [452, 292] on button "Executar" at bounding box center [438, 295] width 70 height 20
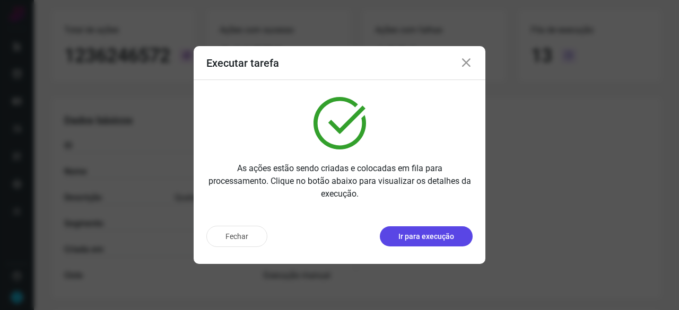
click at [402, 232] on p "Ir para execução" at bounding box center [427, 236] width 56 height 11
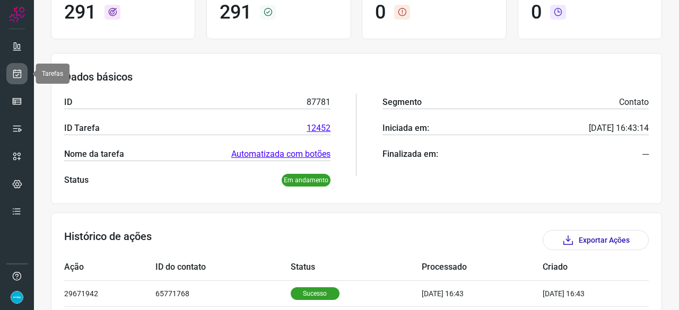
click at [15, 68] on icon at bounding box center [17, 73] width 11 height 11
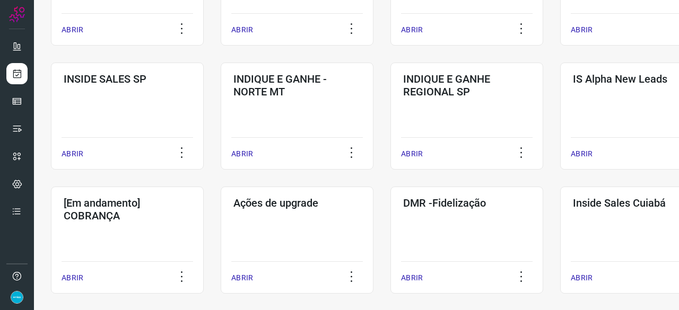
scroll to position [456, 0]
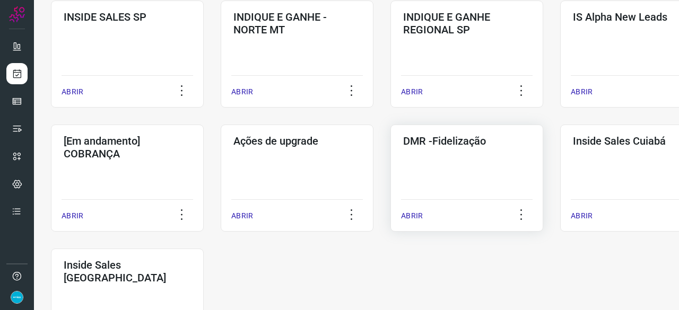
click at [418, 218] on p "ABRIR" at bounding box center [412, 216] width 22 height 11
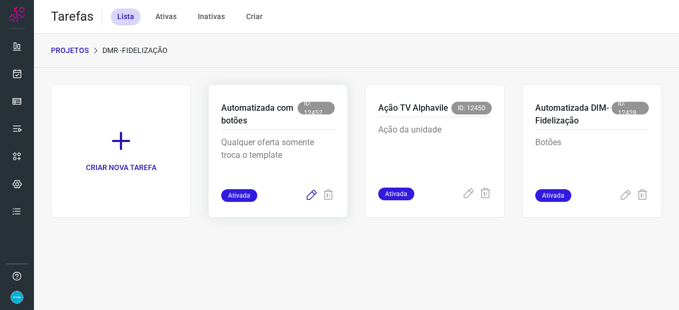
click at [311, 193] on icon at bounding box center [311, 195] width 13 height 13
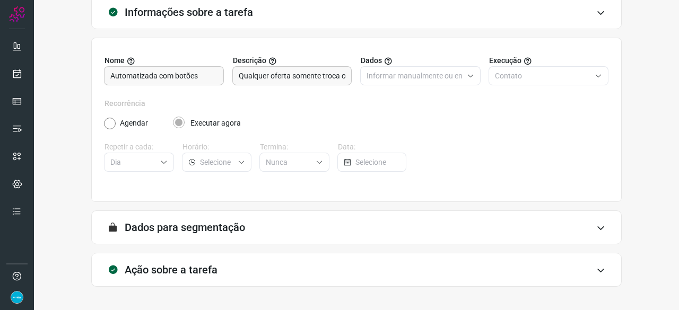
scroll to position [103, 0]
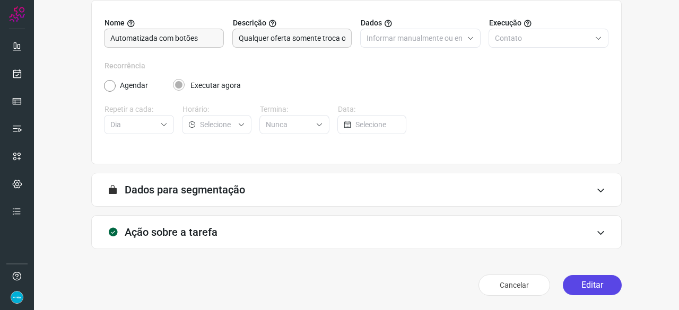
click at [585, 285] on button "Editar" at bounding box center [592, 285] width 59 height 20
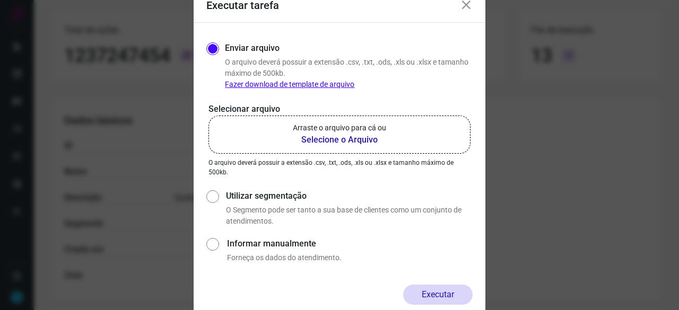
click at [326, 137] on b "Selecione o Arquivo" at bounding box center [339, 140] width 93 height 13
click at [0, 0] on input "Arraste o arquivo para cá ou Selecione o Arquivo" at bounding box center [0, 0] width 0 height 0
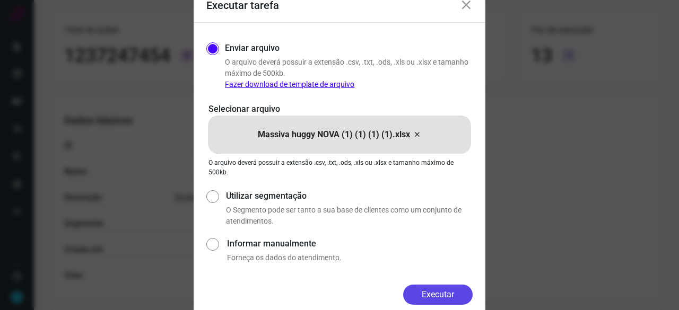
click at [430, 290] on button "Executar" at bounding box center [438, 295] width 70 height 20
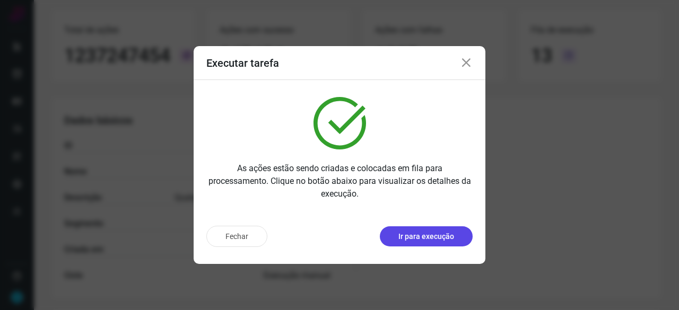
click at [420, 235] on p "Ir para execução" at bounding box center [427, 236] width 56 height 11
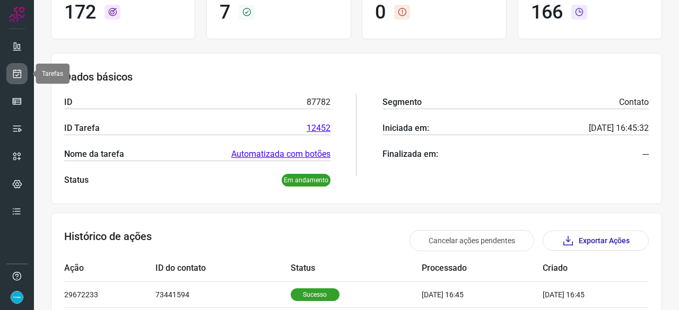
click at [14, 75] on icon at bounding box center [17, 73] width 11 height 11
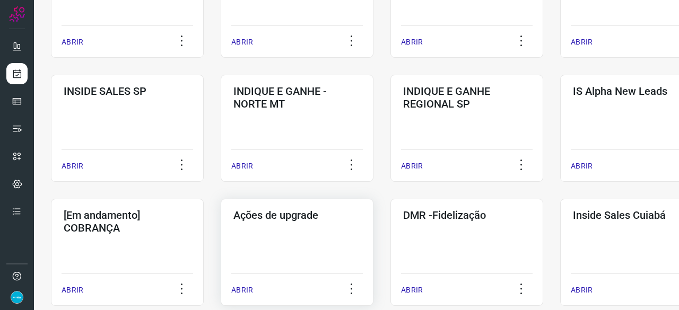
scroll to position [509, 0]
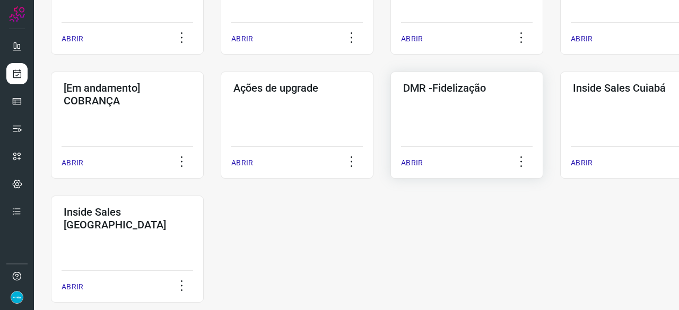
click at [414, 165] on p "ABRIR" at bounding box center [412, 163] width 22 height 11
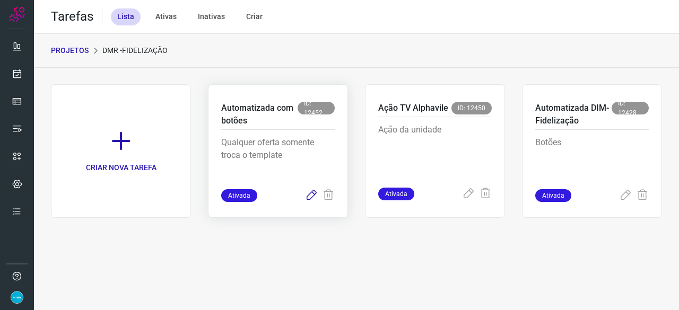
click at [315, 194] on icon at bounding box center [311, 195] width 13 height 13
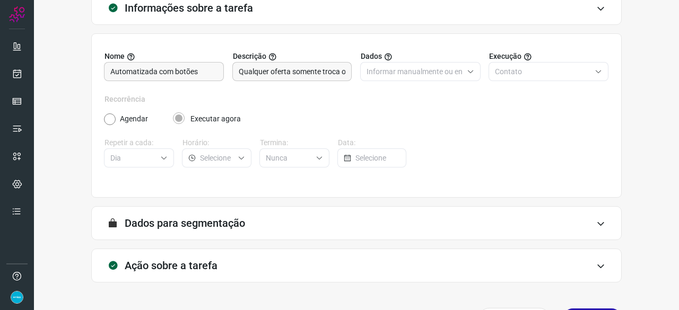
scroll to position [103, 0]
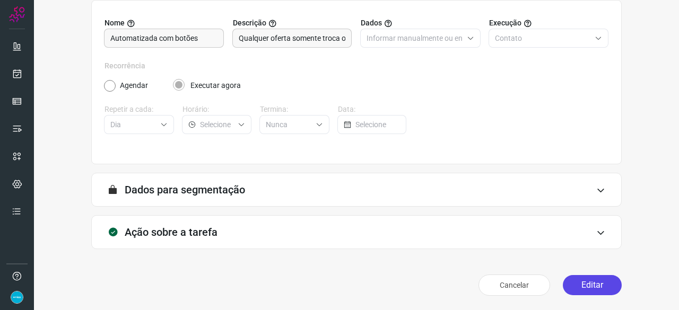
click at [598, 279] on button "Editar" at bounding box center [592, 285] width 59 height 20
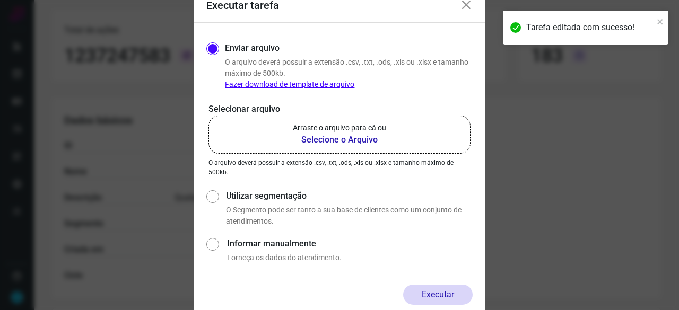
click at [347, 142] on b "Selecione o Arquivo" at bounding box center [339, 140] width 93 height 13
click at [0, 0] on input "Arraste o arquivo para cá ou Selecione o Arquivo" at bounding box center [0, 0] width 0 height 0
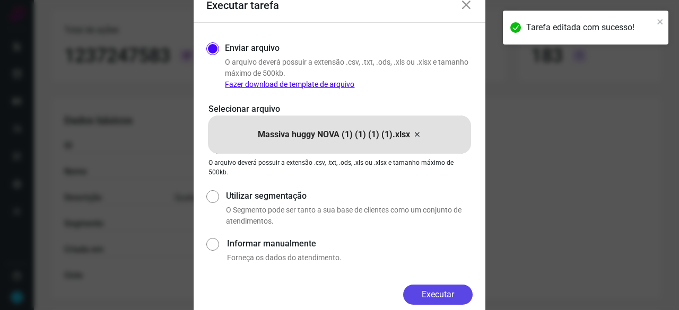
click at [446, 294] on button "Executar" at bounding box center [438, 295] width 70 height 20
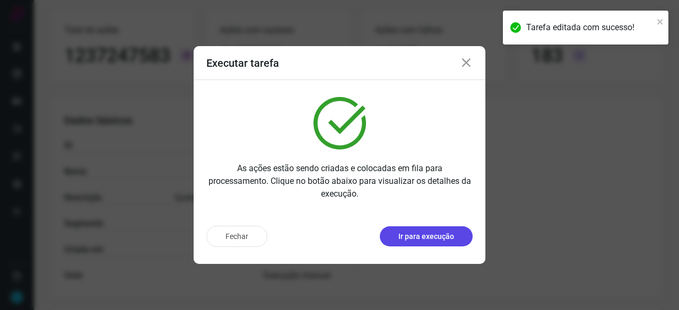
click at [423, 236] on p "Ir para execução" at bounding box center [427, 236] width 56 height 11
